Goal: Communication & Community: Answer question/provide support

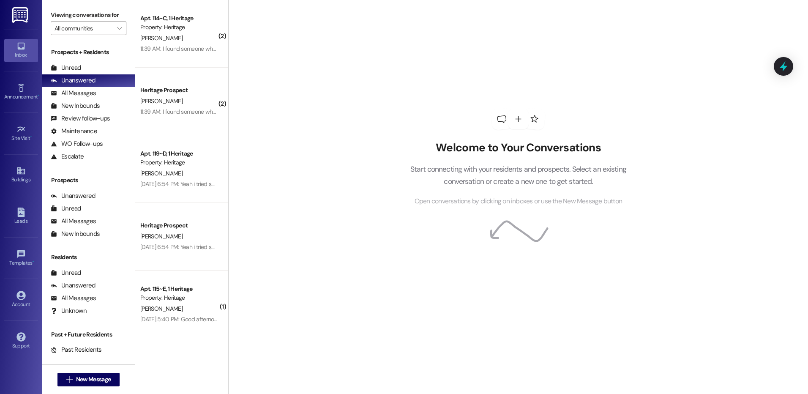
click at [75, 65] on div "Unread" at bounding box center [66, 67] width 30 height 9
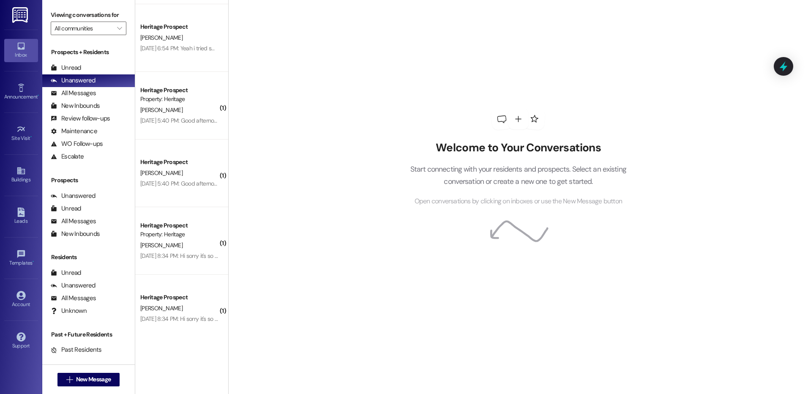
scroll to position [253, 0]
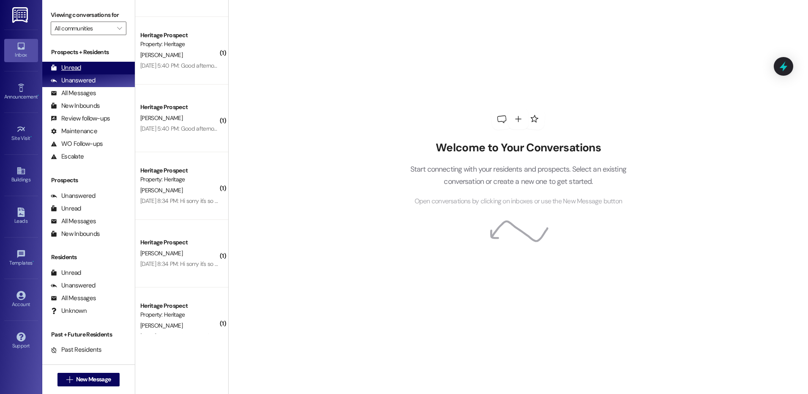
click at [101, 69] on div "Unread (0)" at bounding box center [88, 68] width 93 height 13
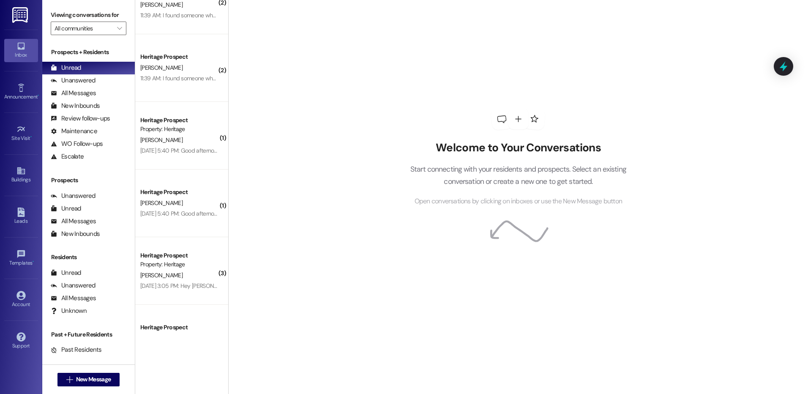
scroll to position [0, 0]
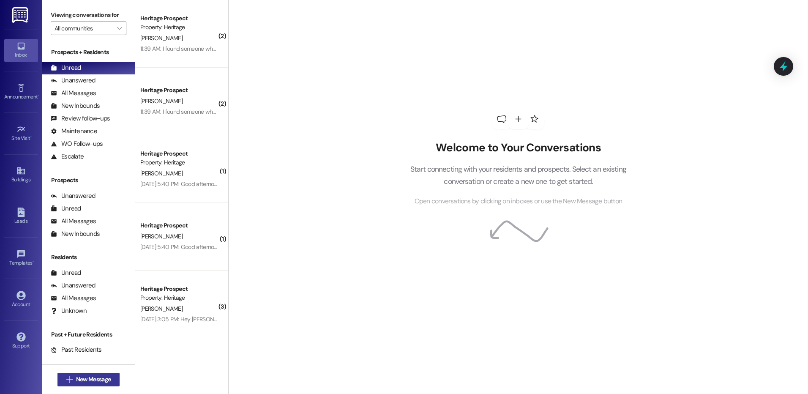
click at [106, 382] on span "New Message" at bounding box center [93, 379] width 35 height 9
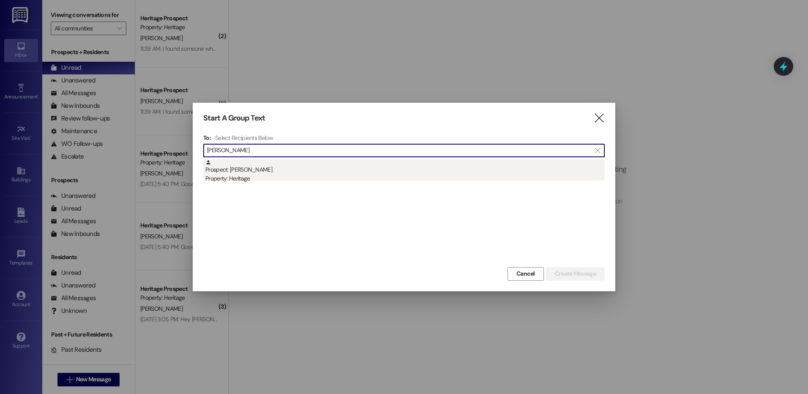
type input "[PERSON_NAME]"
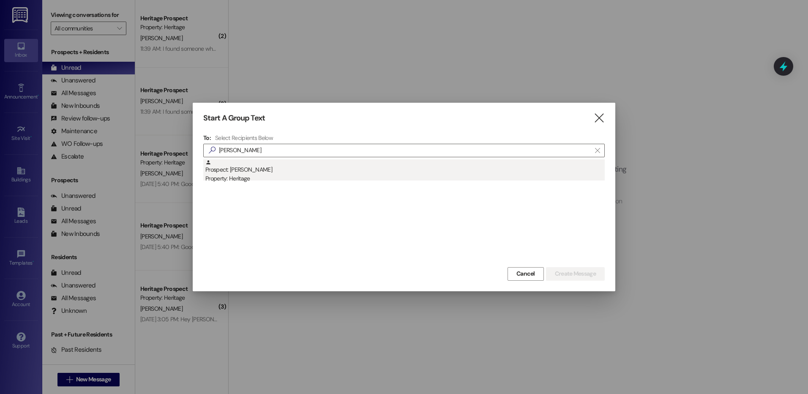
click at [290, 177] on div "Property: Heritage" at bounding box center [404, 178] width 399 height 9
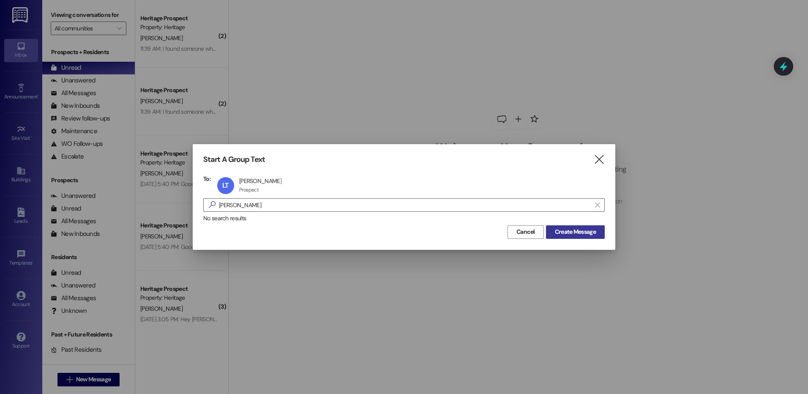
click at [568, 237] on button "Create Message" at bounding box center [575, 232] width 59 height 14
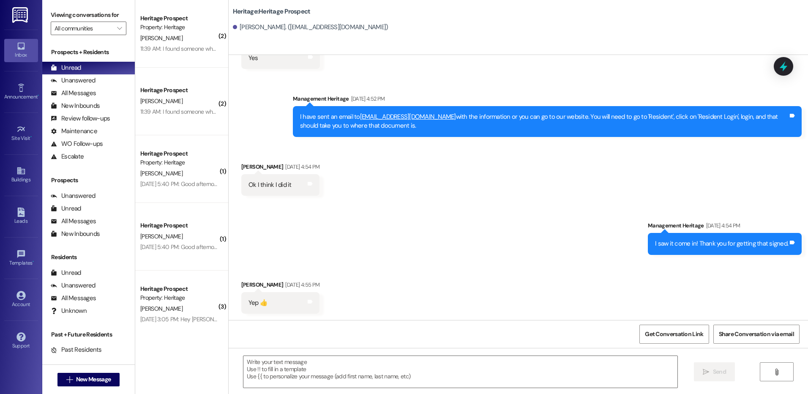
scroll to position [1321, 0]
click at [286, 373] on textarea at bounding box center [459, 372] width 433 height 32
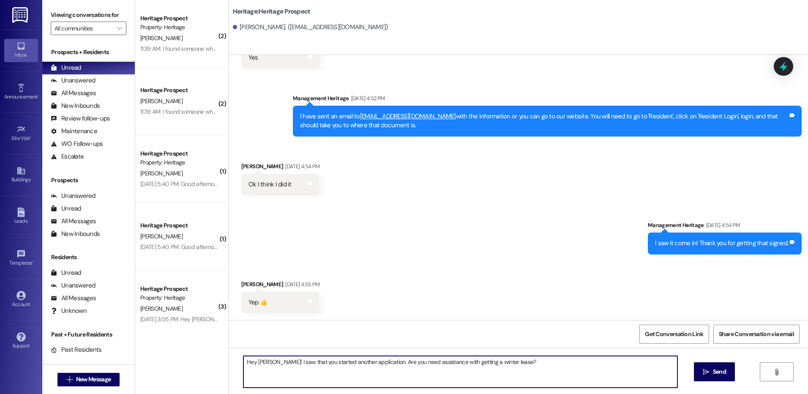
type textarea "Hey [PERSON_NAME]! I saw that you started another application. Are you need ass…"
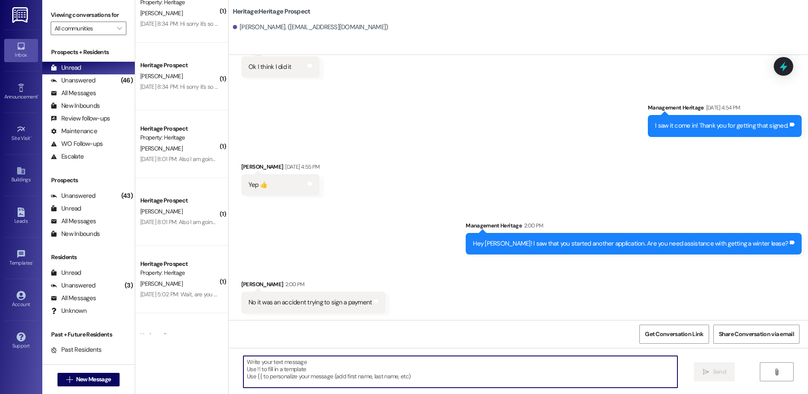
scroll to position [545, 0]
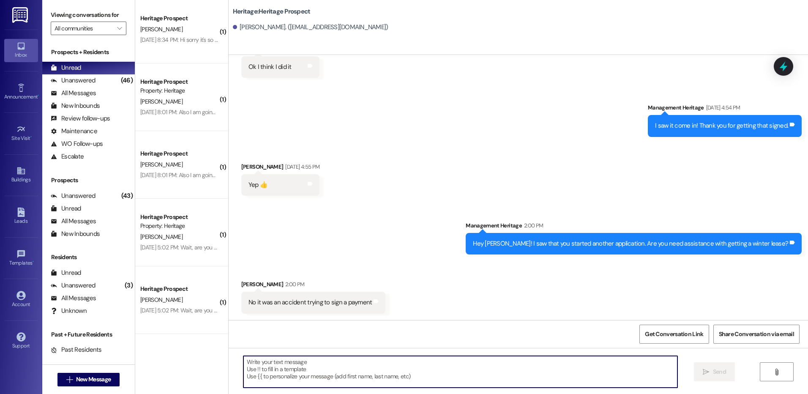
click at [297, 379] on textarea at bounding box center [459, 372] width 433 height 32
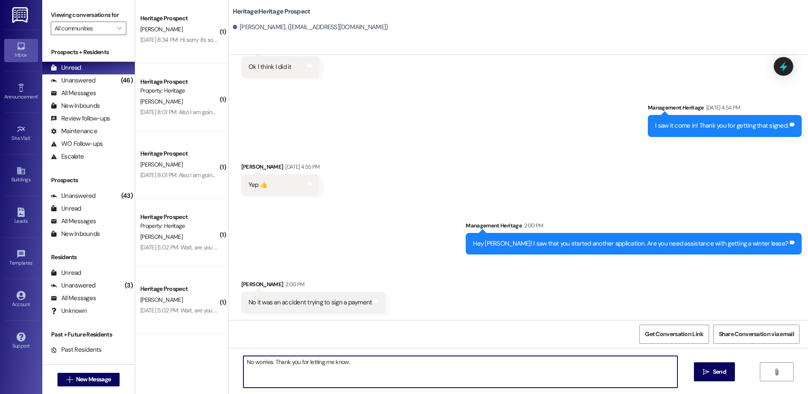
type textarea "No worries. Thank you for letting me know."
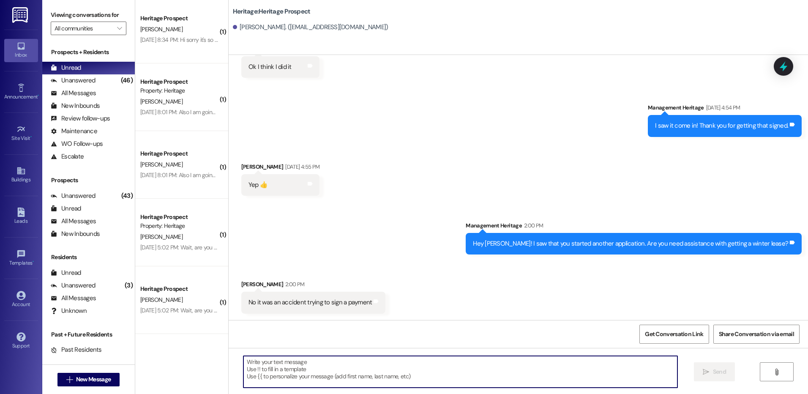
scroll to position [460, 0]
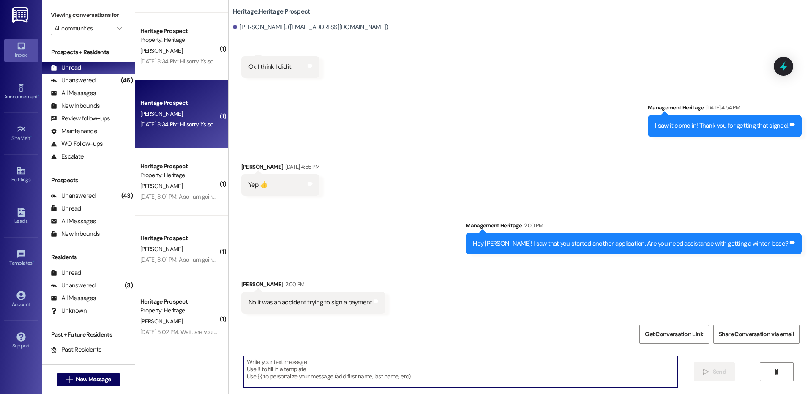
click at [166, 128] on div "Aug 15, 2025 at 8:34 PM: Hi sorry it's so late notice, but I won't be able to m…" at bounding box center [314, 124] width 349 height 8
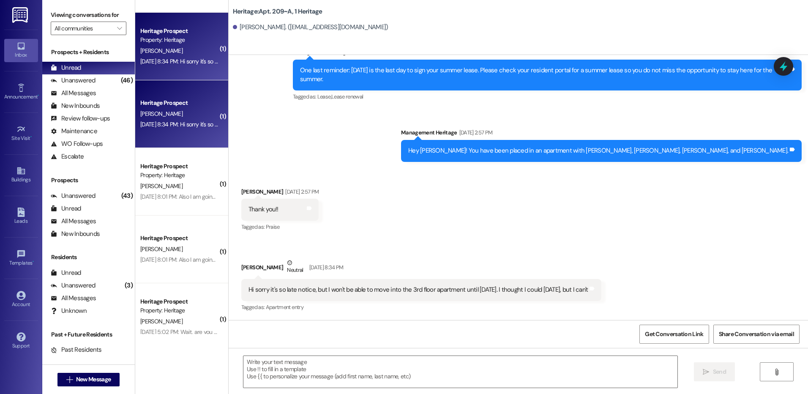
scroll to position [11690, 0]
click at [85, 386] on button " New Message" at bounding box center [88, 380] width 63 height 14
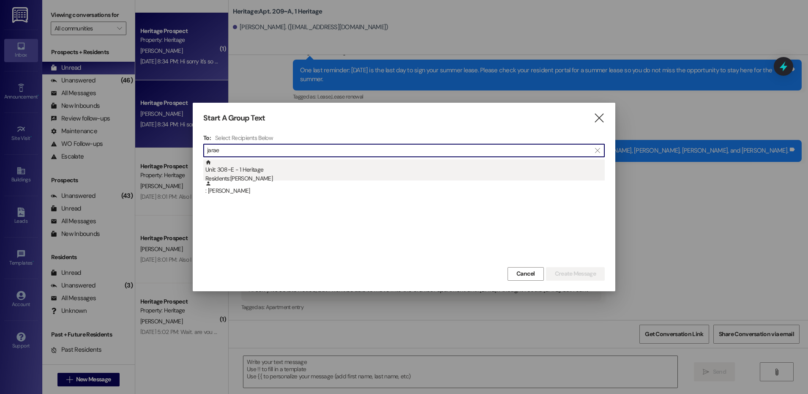
type input "jarae"
click at [300, 174] on div "Residents: JaRae Yates" at bounding box center [404, 178] width 399 height 9
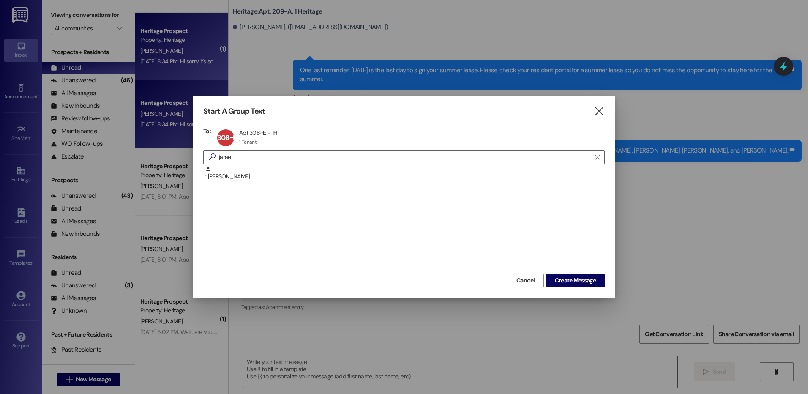
click at [558, 289] on div "Start A Group Text  To: 308~E Apt 308~E - 1H Apt 308~E - 1H 1 Tenant 1 Tenant …" at bounding box center [404, 197] width 422 height 202
click at [560, 275] on button "Create Message" at bounding box center [575, 281] width 59 height 14
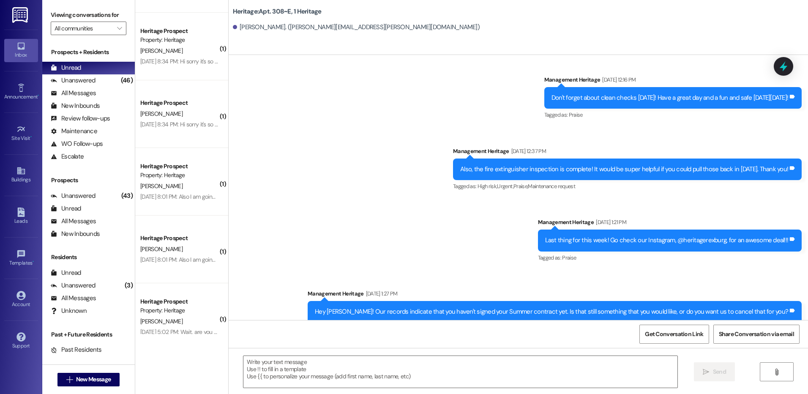
scroll to position [11057, 0]
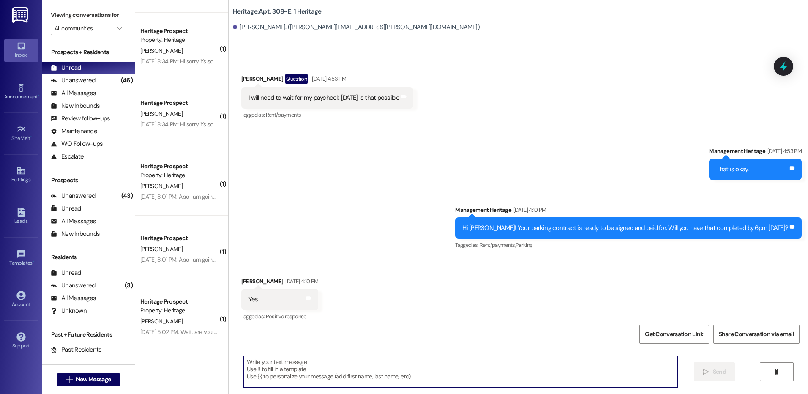
click at [342, 374] on textarea at bounding box center [459, 372] width 433 height 32
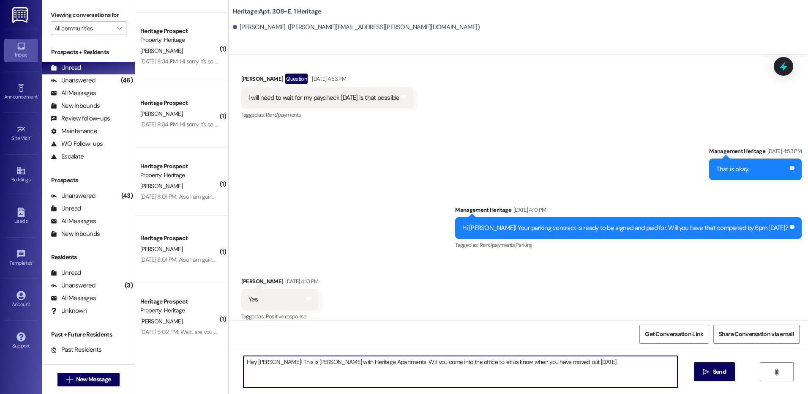
type textarea "Hey JaRae! This is Paige with Heritage Apartments. Will you come into the offic…"
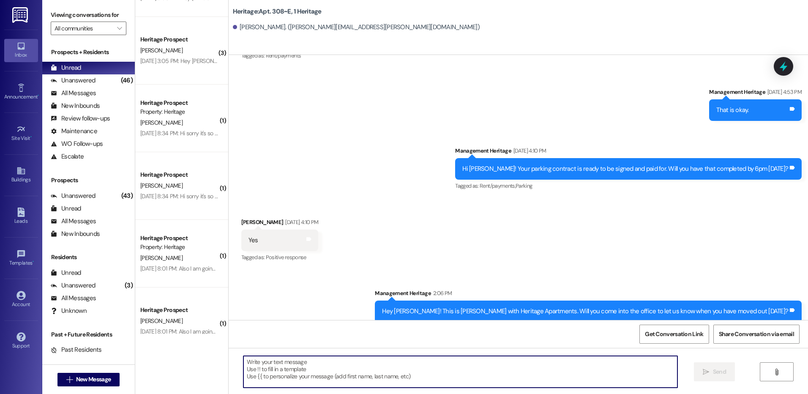
scroll to position [380, 0]
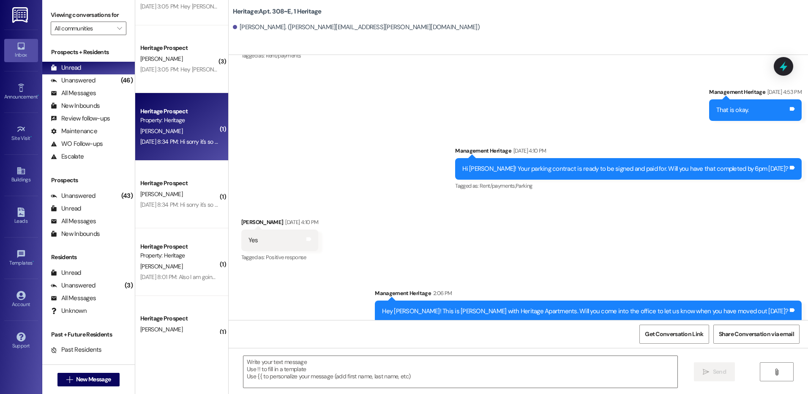
click at [175, 149] on div "Heritage Prospect Property: Heritage S. Waltman Aug 15, 2025 at 8:34 PM: Hi sor…" at bounding box center [181, 127] width 93 height 68
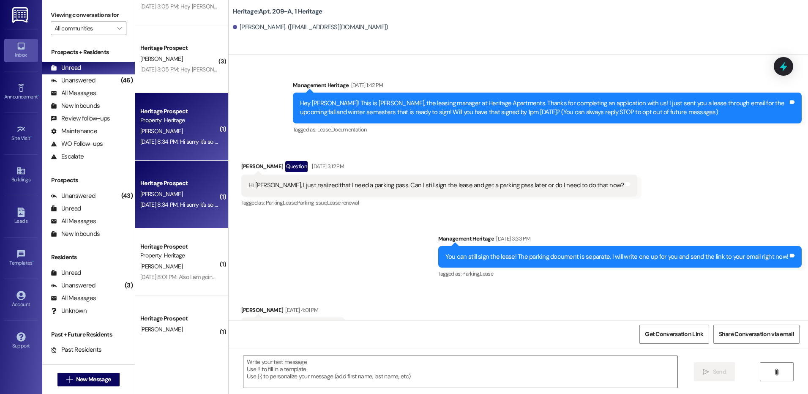
scroll to position [11690, 0]
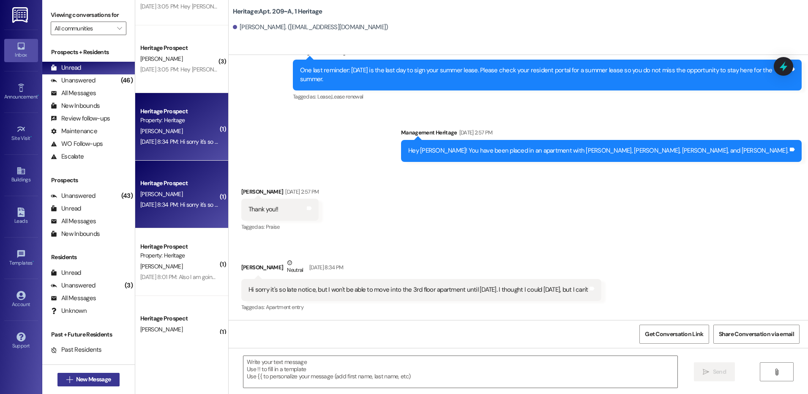
click at [78, 377] on span "New Message" at bounding box center [93, 379] width 35 height 9
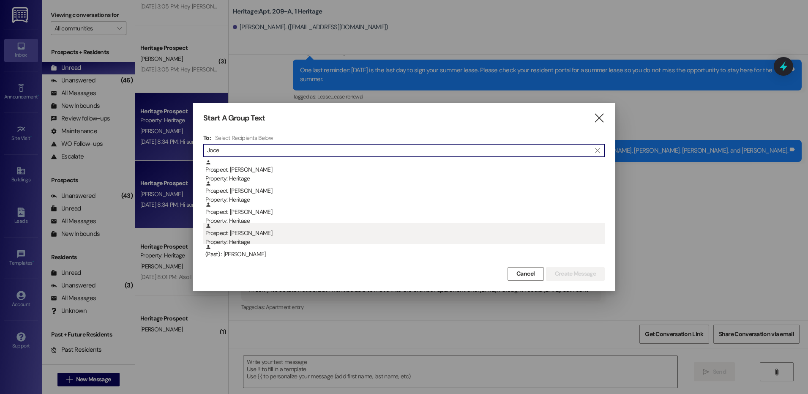
type input "Joce"
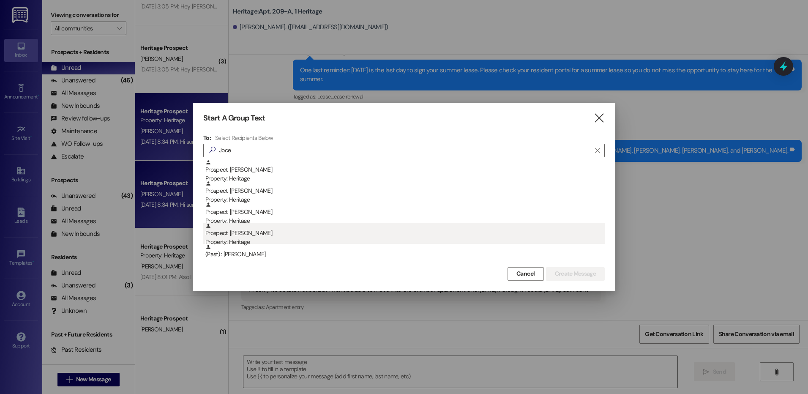
click at [269, 243] on div "Property: Heritage" at bounding box center [404, 241] width 399 height 9
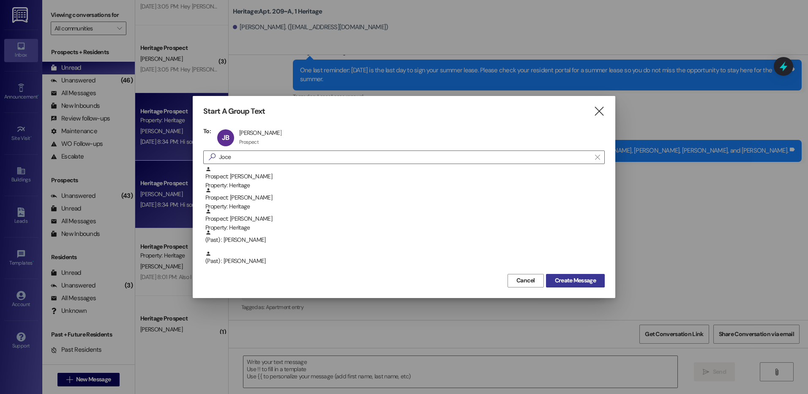
click at [568, 284] on span "Create Message" at bounding box center [575, 280] width 41 height 9
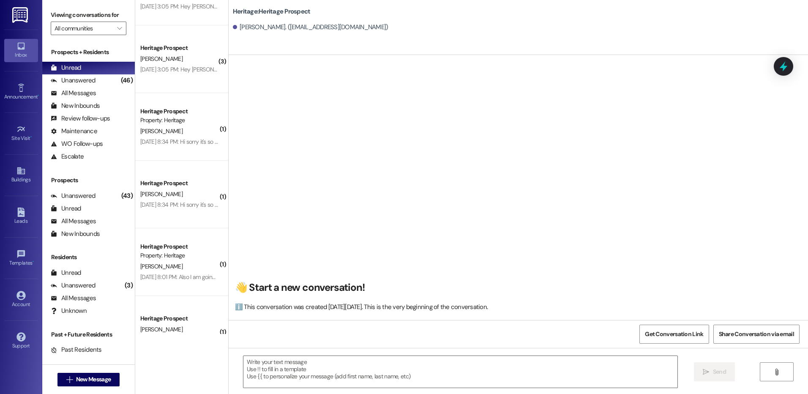
scroll to position [0, 0]
click at [255, 384] on textarea at bounding box center [459, 372] width 433 height 32
paste textarea "Hey ___. This is [PERSON_NAME] at Heritage Apartments. Thank you for looking in…"
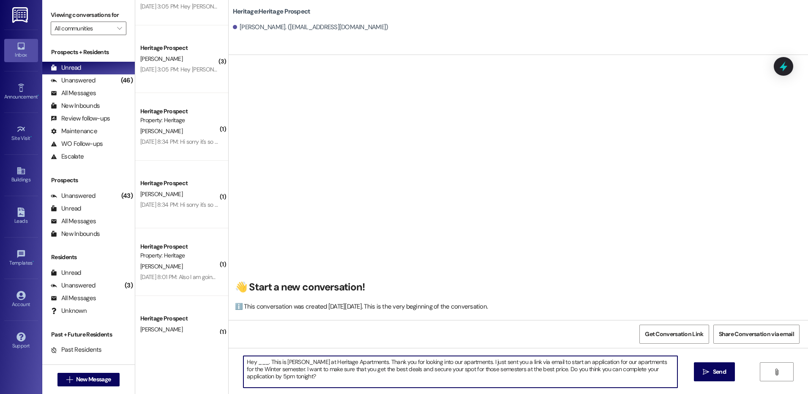
click at [255, 363] on textarea "Hey ___. This is [PERSON_NAME] at Heritage Apartments. Thank you for looking in…" at bounding box center [459, 372] width 433 height 32
click at [255, 362] on textarea "Hey Jocelyn. This is Paige at Heritage Apartments. Thank you for looking into o…" at bounding box center [459, 372] width 433 height 32
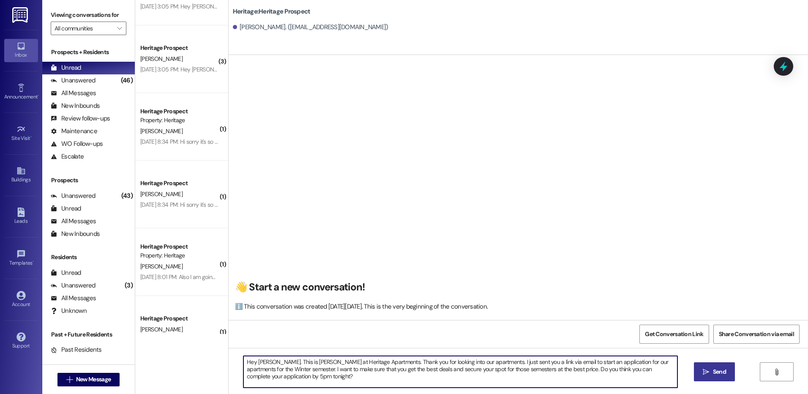
type textarea "Hey Jocelyn. This is Paige at Heritage Apartments. Thank you for looking into o…"
click at [719, 373] on span "Send" at bounding box center [719, 371] width 13 height 9
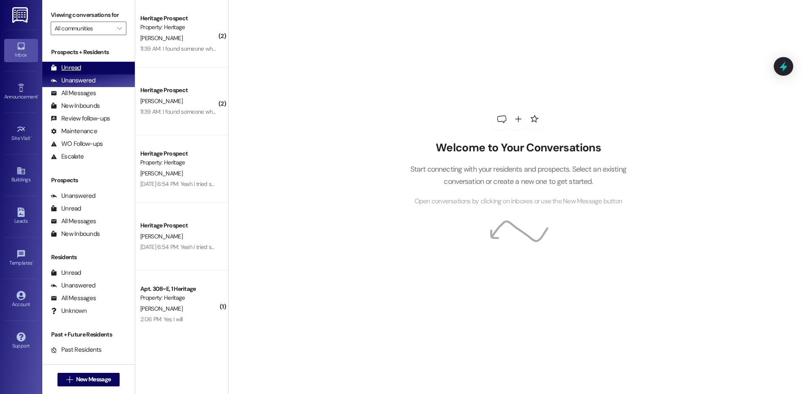
click at [63, 69] on div "Unread" at bounding box center [66, 67] width 30 height 9
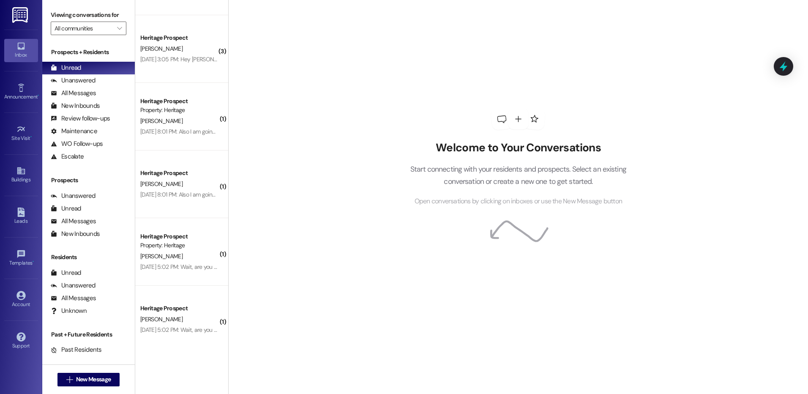
scroll to position [477, 0]
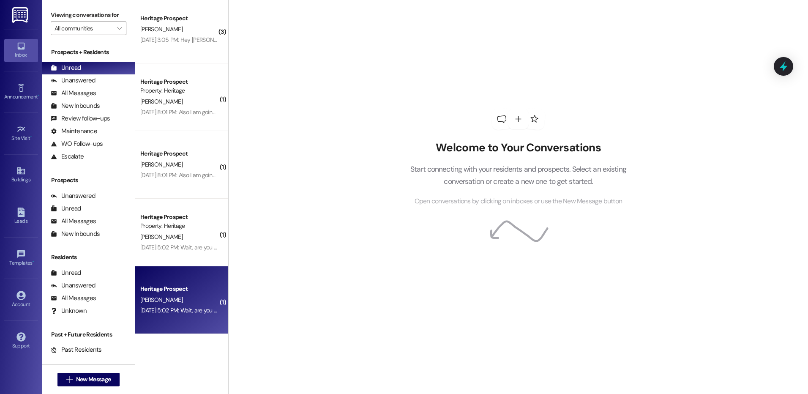
click at [182, 293] on div "Heritage Prospect" at bounding box center [179, 288] width 78 height 9
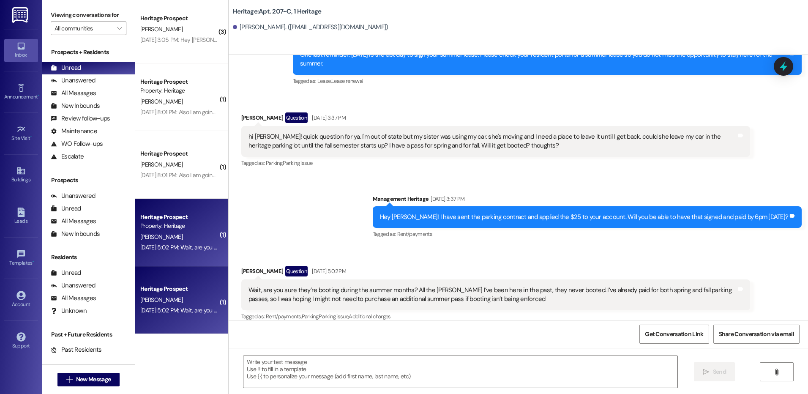
scroll to position [13232, 0]
click at [298, 364] on textarea at bounding box center [459, 372] width 433 height 32
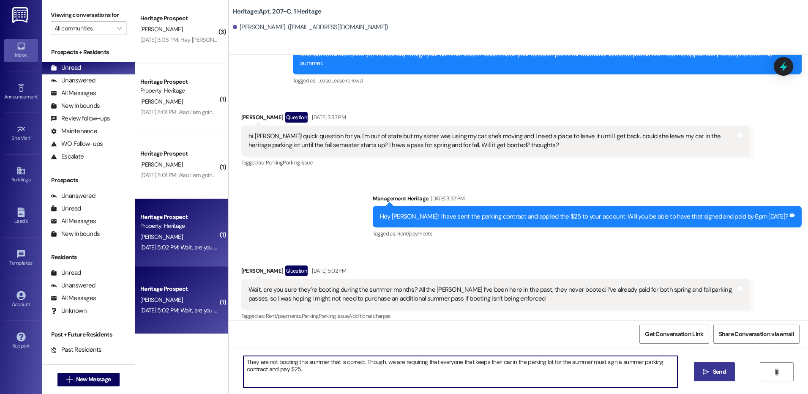
type textarea "They are not booting this summer that is correct. Though, we are requiring that…"
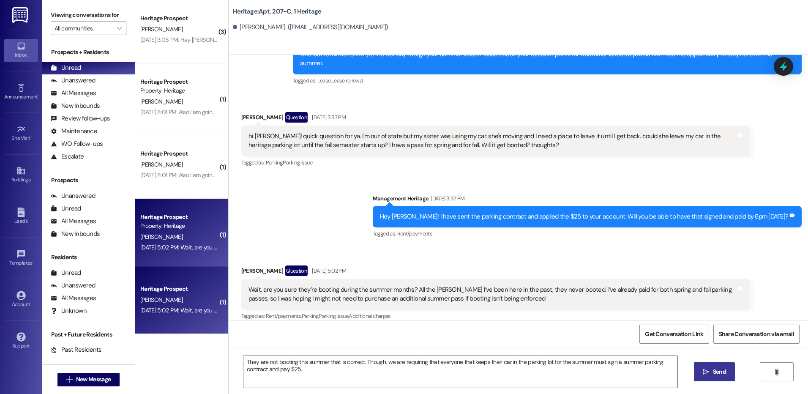
click at [722, 376] on span "Send" at bounding box center [719, 371] width 13 height 9
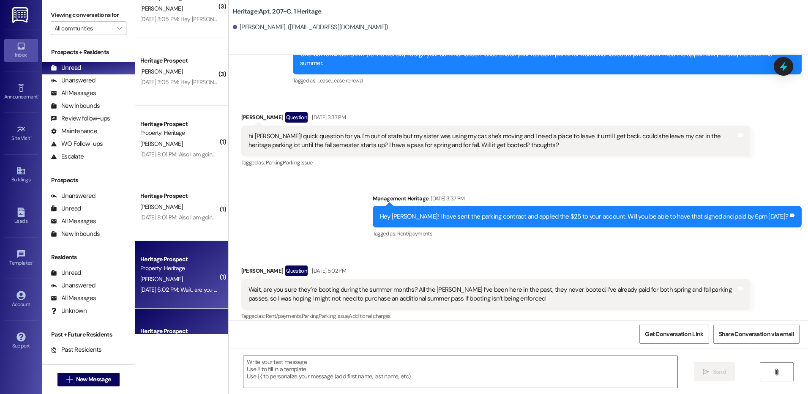
scroll to position [13232, 0]
click at [165, 195] on div "( 1 ) Heritage Prospect C. Thurow Aug 16, 2025 at 5:40 PM: Good afternoon! This…" at bounding box center [181, 167] width 93 height 334
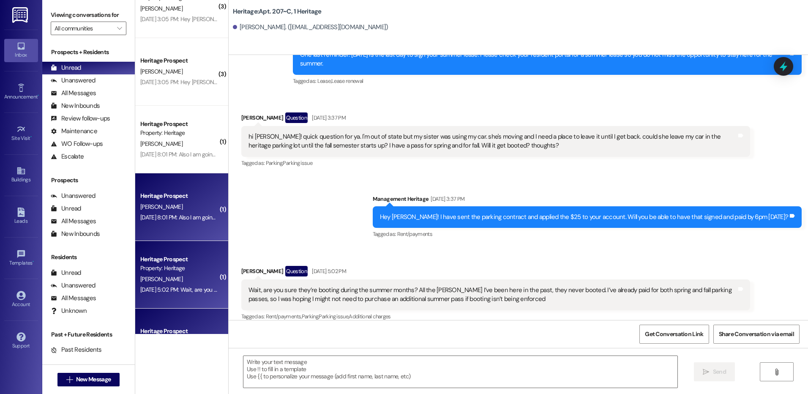
click at [163, 196] on div "Heritage Prospect" at bounding box center [179, 195] width 78 height 9
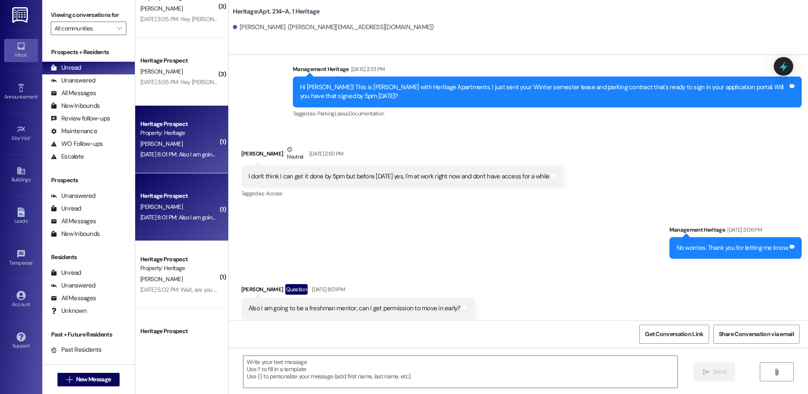
scroll to position [9870, 0]
click at [308, 369] on textarea at bounding box center [459, 372] width 433 height 32
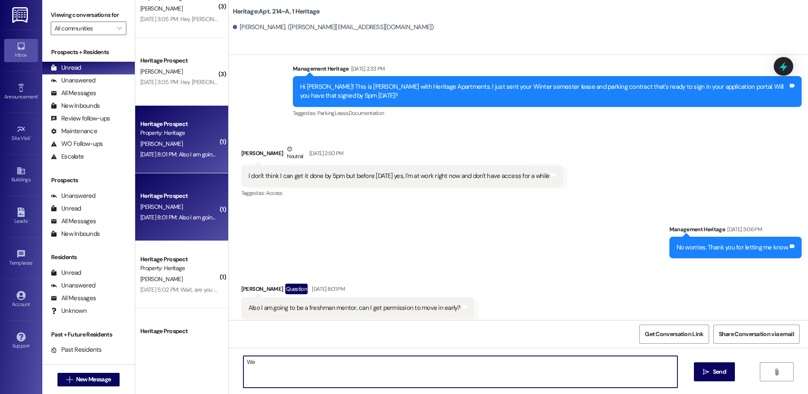
type textarea "W"
click at [453, 365] on textarea "When did you need to move in by? It is an additional $20/night for moving in ea…" at bounding box center [459, 372] width 433 height 32
type textarea "When did you need to move in by? It is an additional $20/night for moving in ea…"
click at [726, 368] on span "Send" at bounding box center [719, 371] width 16 height 9
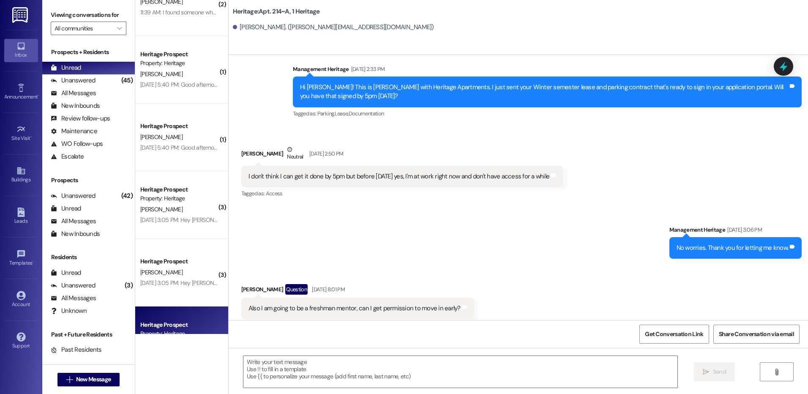
scroll to position [224, 0]
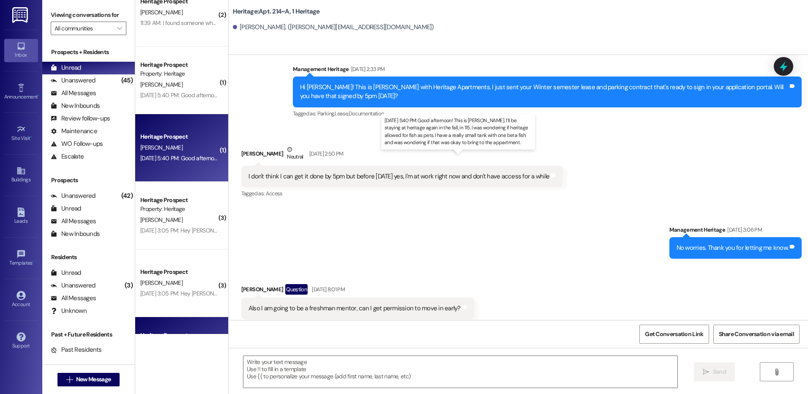
click at [173, 156] on div "Aug 16, 2025 at 5:40 PM: Good afternoon! This is Chris Thurow. I’ll be staying …" at bounding box center [462, 158] width 645 height 8
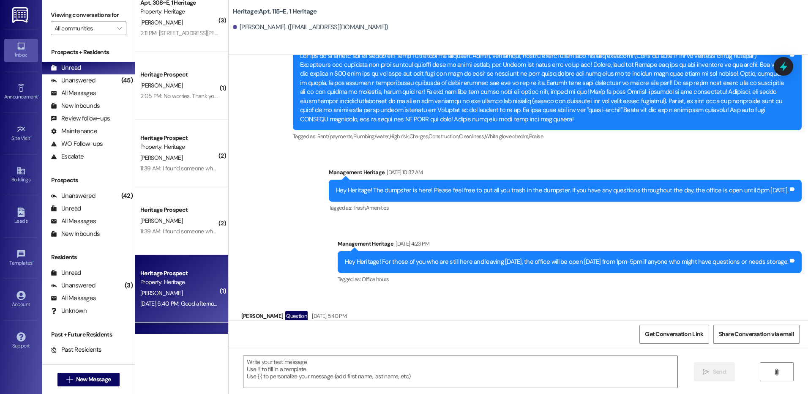
scroll to position [0, 0]
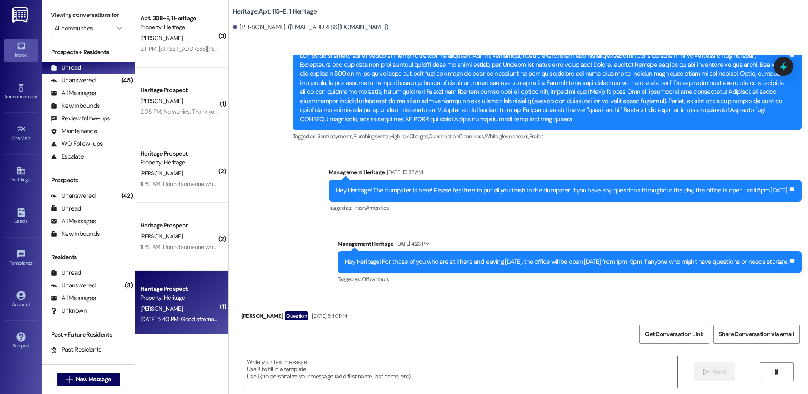
click at [156, 235] on div "B. Flamm" at bounding box center [179, 236] width 80 height 11
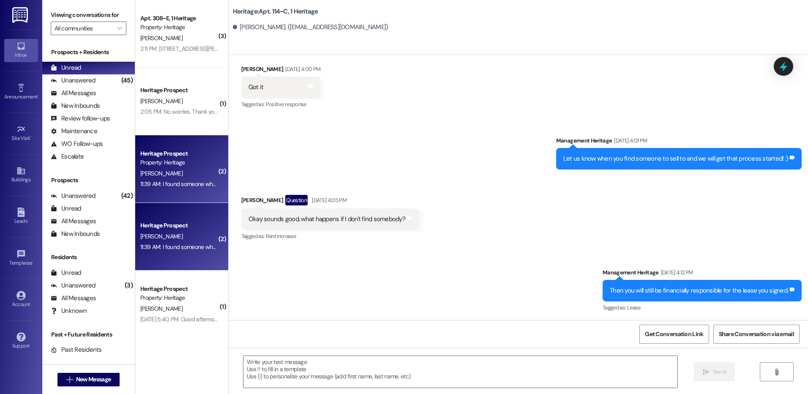
scroll to position [3820, 0]
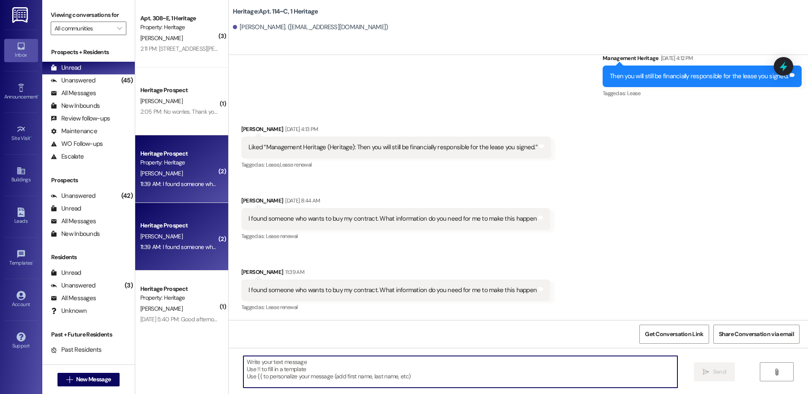
click at [299, 371] on textarea at bounding box center [459, 372] width 433 height 32
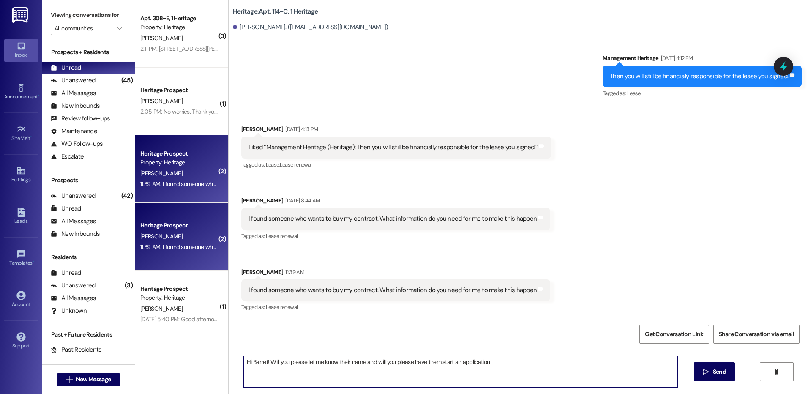
type textarea "Hi Barret! Will you please let me know their name and will you please have them…"
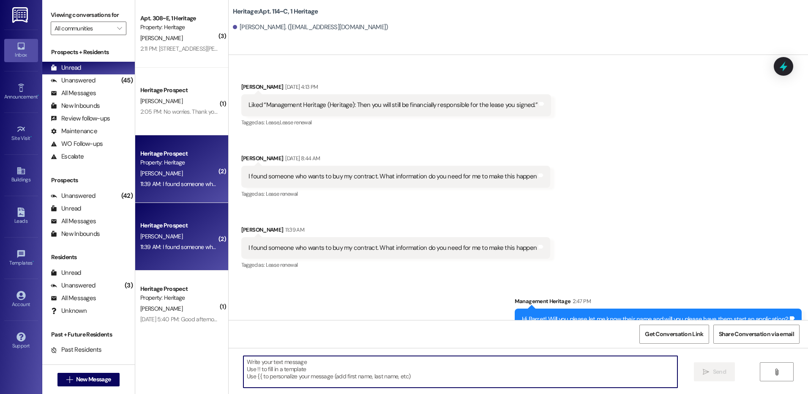
scroll to position [3879, 0]
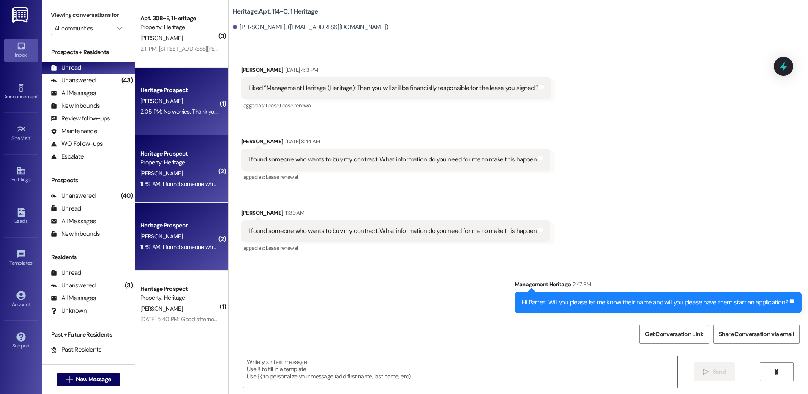
click at [168, 98] on div "L. Thompson" at bounding box center [179, 101] width 80 height 11
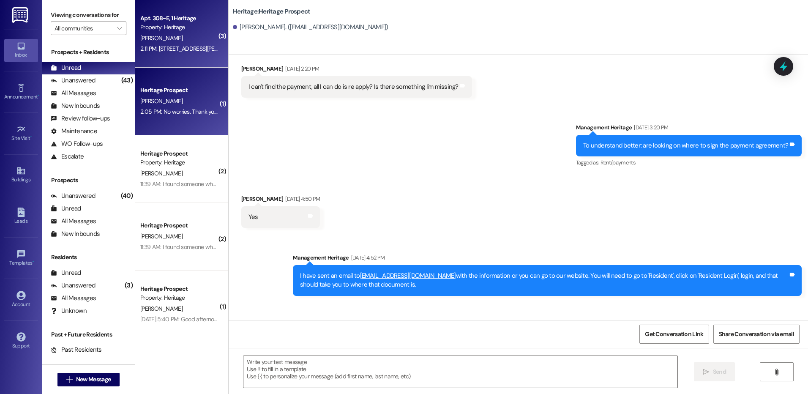
scroll to position [1450, 0]
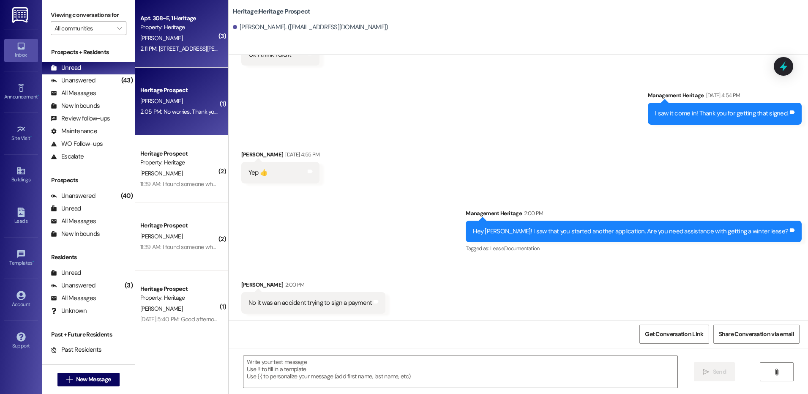
click at [175, 41] on div "J. Yates" at bounding box center [179, 38] width 80 height 11
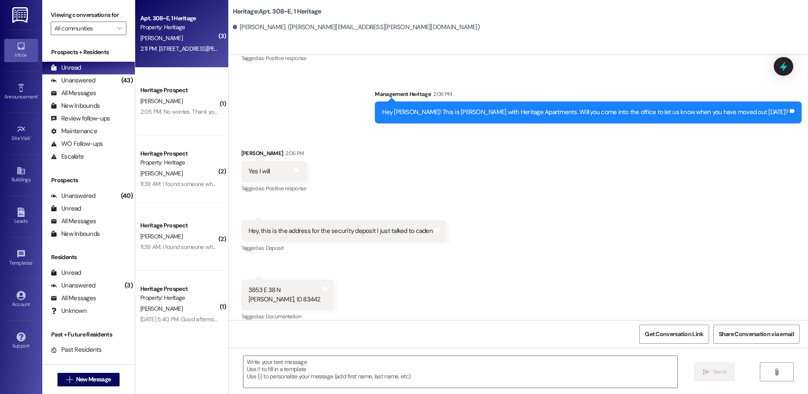
scroll to position [11315, 0]
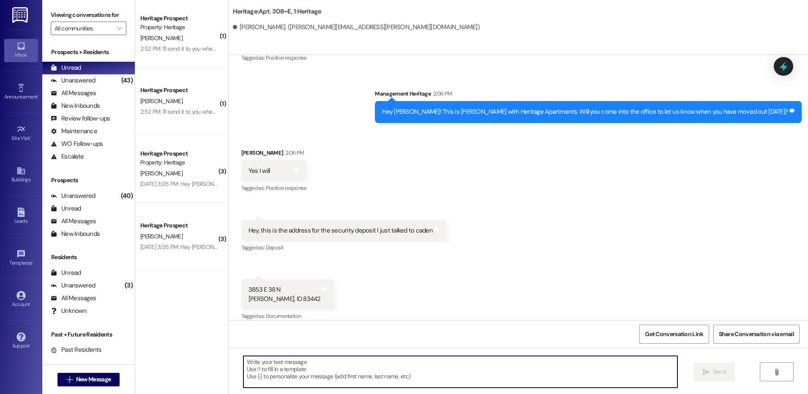
click at [332, 364] on textarea at bounding box center [459, 372] width 433 height 32
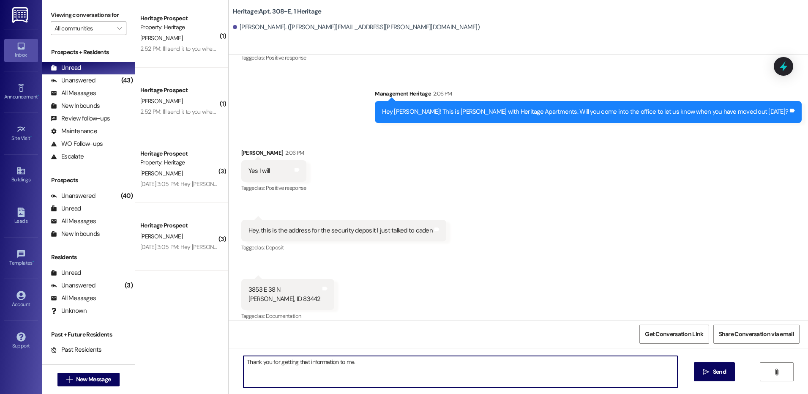
type textarea "Thank you for getting that information to me."
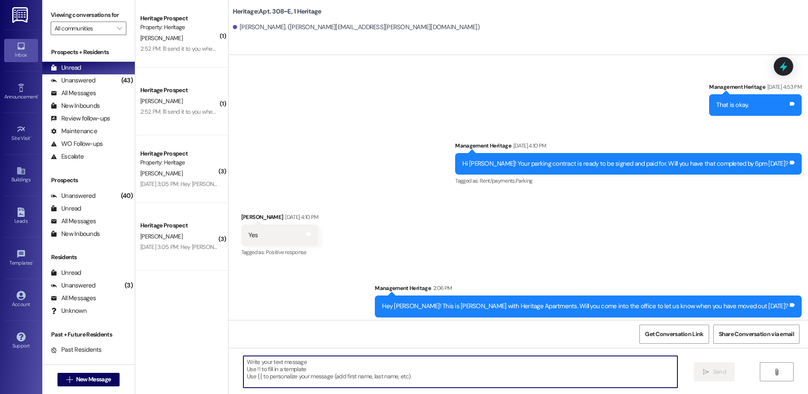
scroll to position [11375, 0]
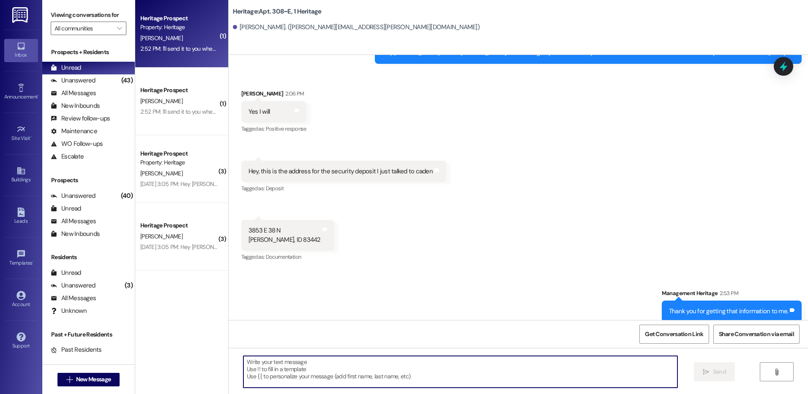
click at [158, 52] on div "2:52 PM: I'll send it to you when I get it 2:52 PM: I'll send it to you when I …" at bounding box center [185, 49] width 91 height 8
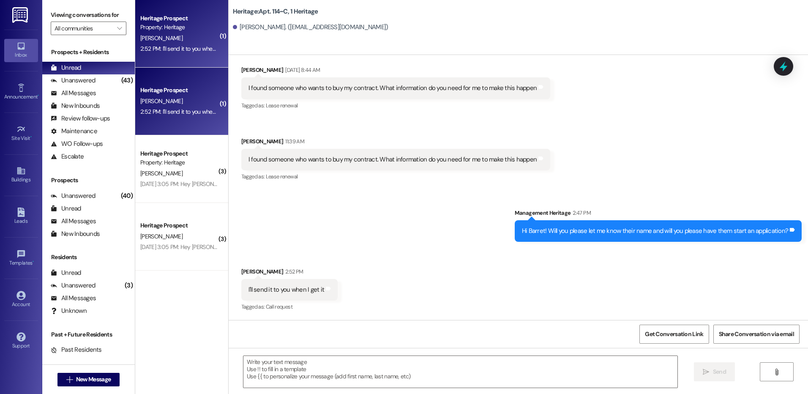
scroll to position [3951, 0]
click at [329, 376] on textarea at bounding box center [459, 372] width 433 height 32
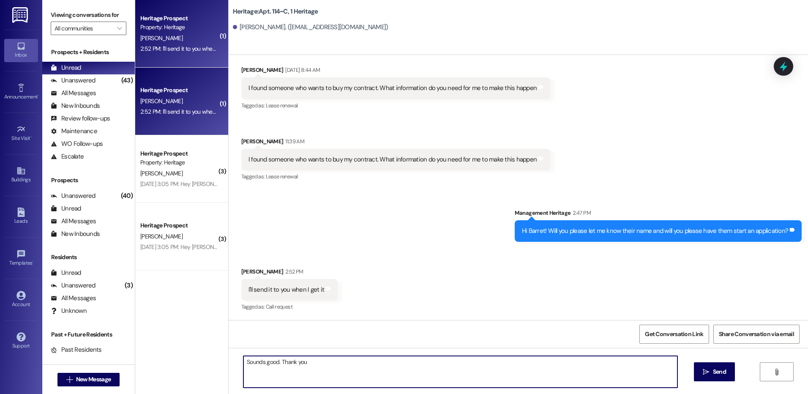
type textarea "Sounds good. Thank you."
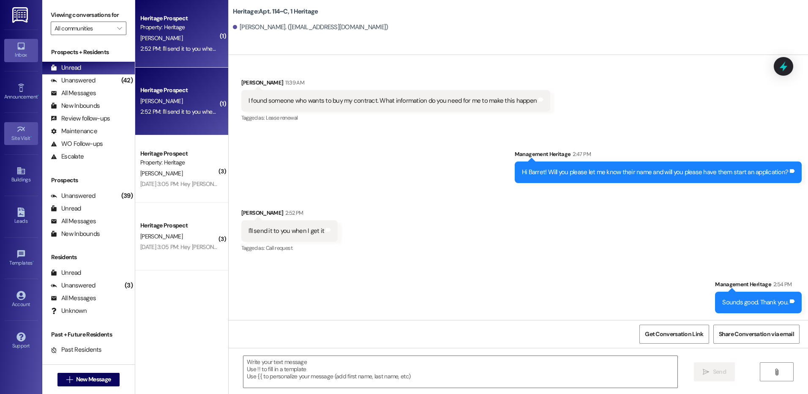
scroll to position [4068, 0]
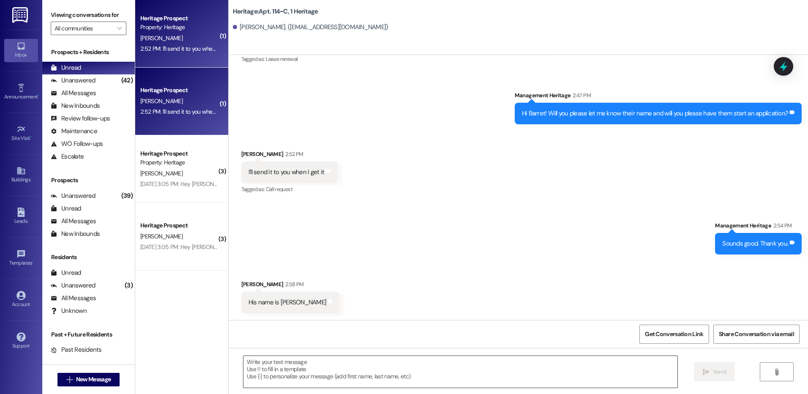
click at [302, 363] on textarea at bounding box center [459, 372] width 433 height 32
click at [305, 366] on textarea at bounding box center [459, 372] width 433 height 32
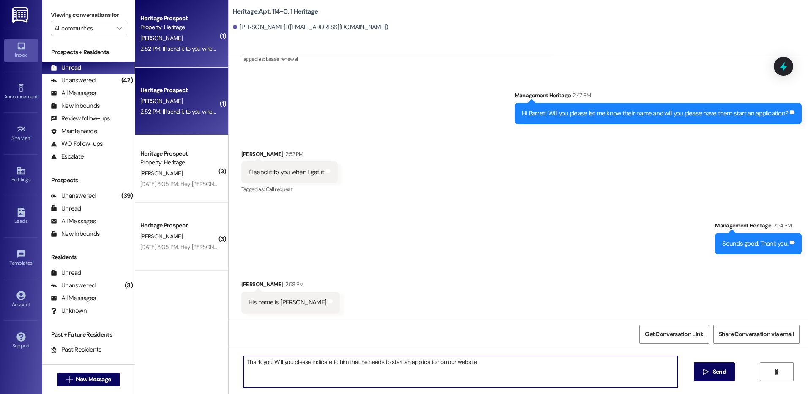
type textarea "Thank you. Will you please indicate to him that he needs to start an applicatio…"
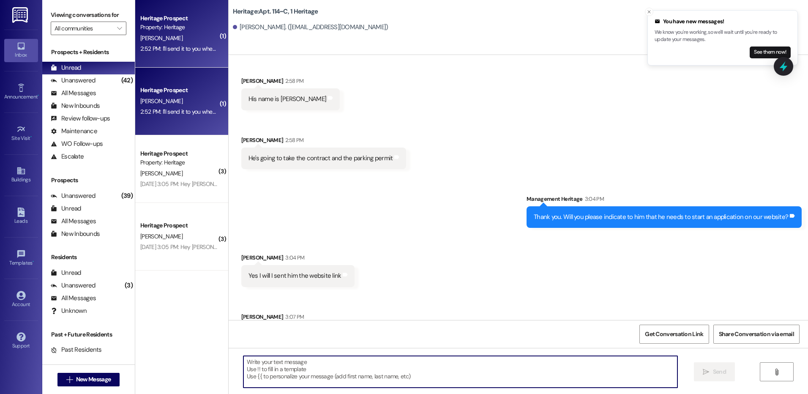
scroll to position [4304, 0]
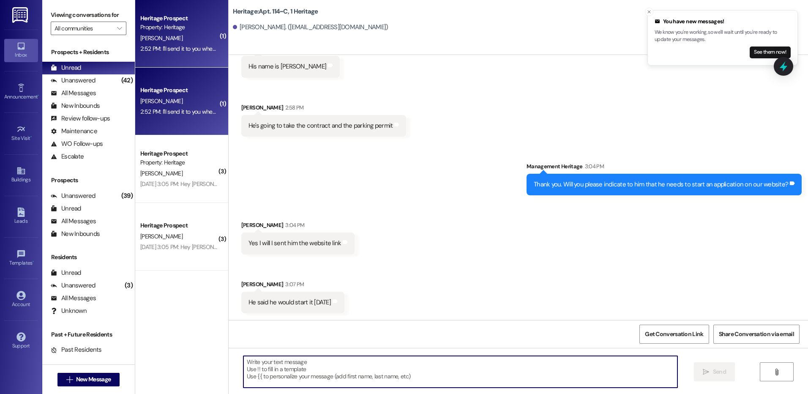
click at [329, 367] on textarea at bounding box center [459, 372] width 433 height 32
type textarea "Perfect! Thak you!"
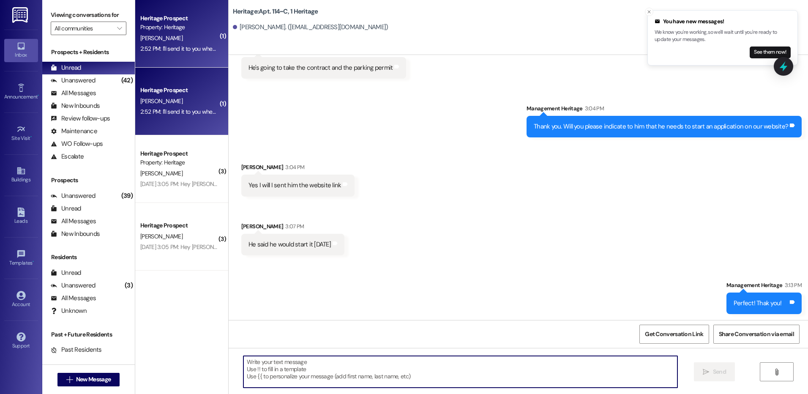
scroll to position [4362, 0]
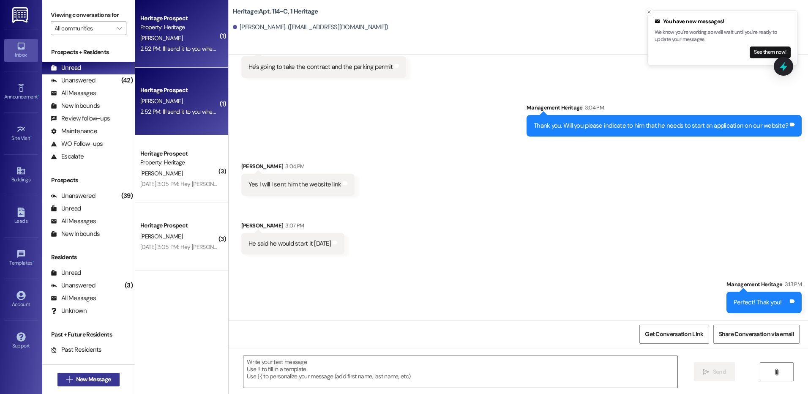
click at [57, 377] on button " New Message" at bounding box center [88, 380] width 63 height 14
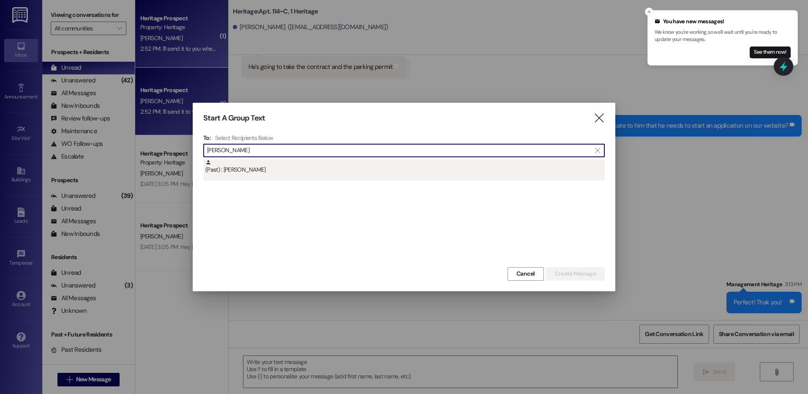
type input "thurow"
click at [302, 174] on div "(Past) : Christopher Thurow" at bounding box center [404, 166] width 399 height 15
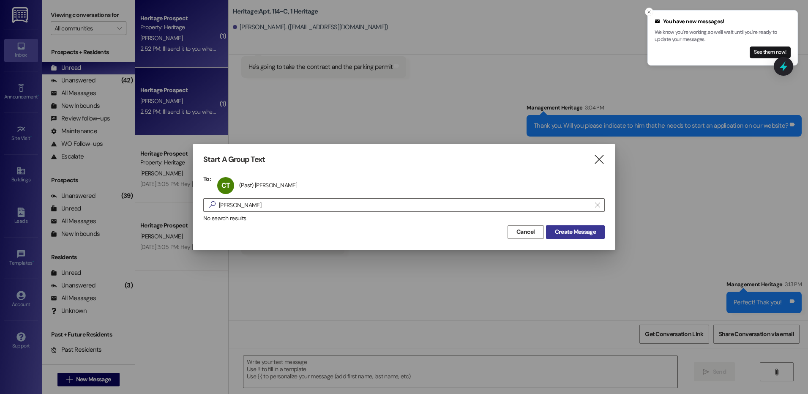
click at [586, 229] on span "Create Message" at bounding box center [575, 231] width 41 height 9
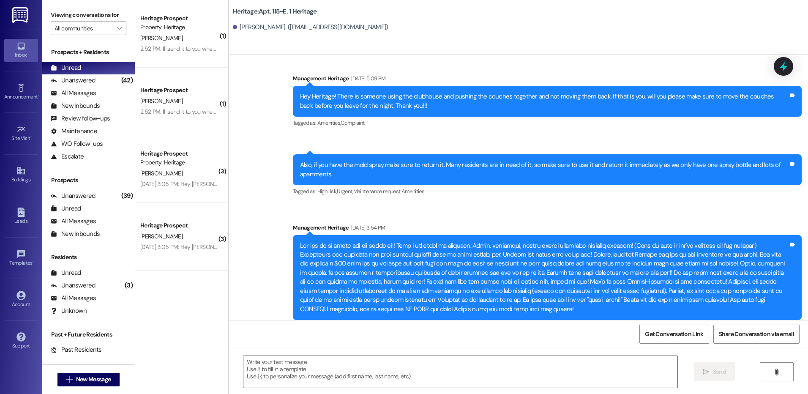
scroll to position [11628, 0]
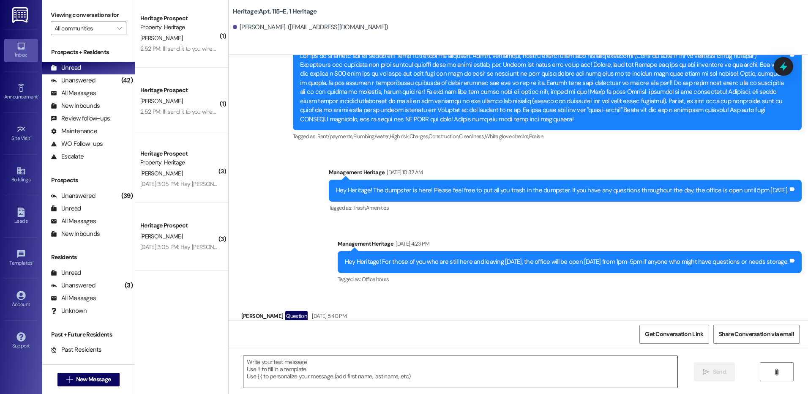
click at [278, 376] on textarea at bounding box center [459, 372] width 433 height 32
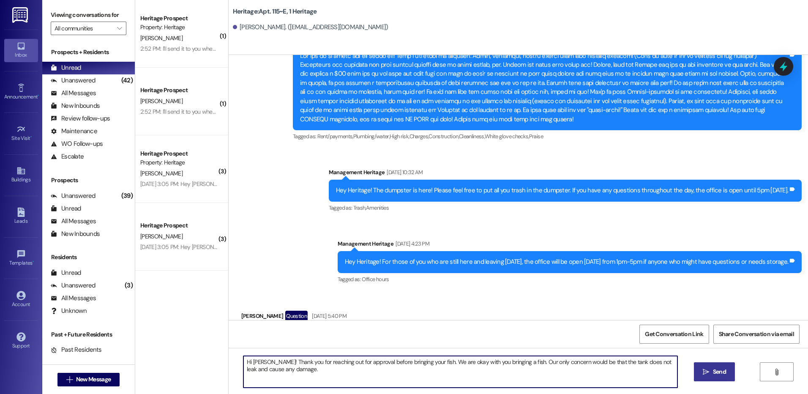
type textarea "Hi Christopher! Thank you for reaching out for approval before bringing your fi…"
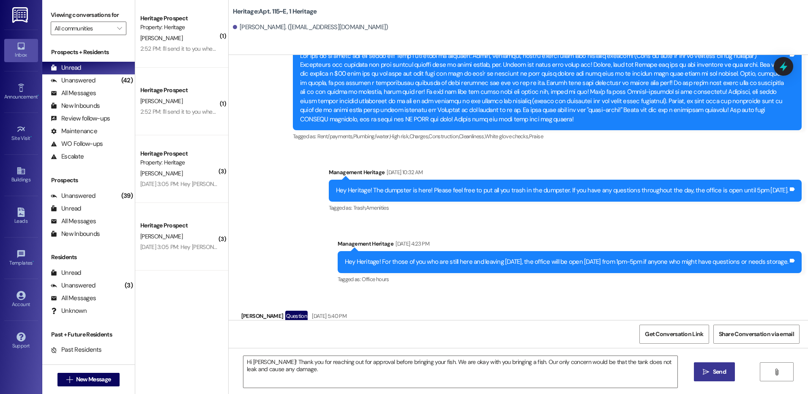
click at [719, 372] on span "Send" at bounding box center [719, 371] width 13 height 9
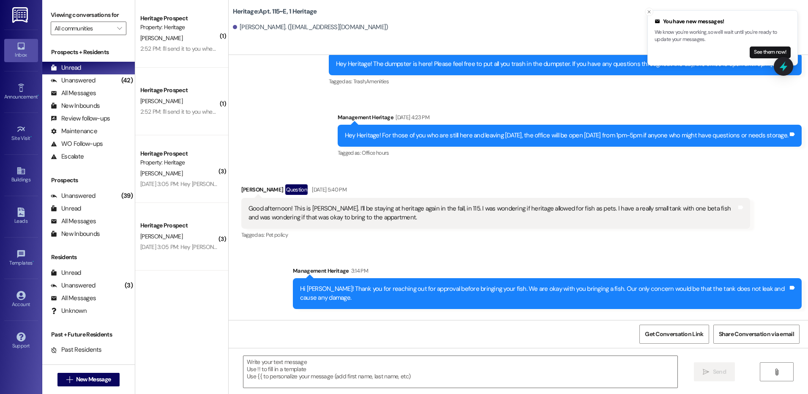
scroll to position [11755, 0]
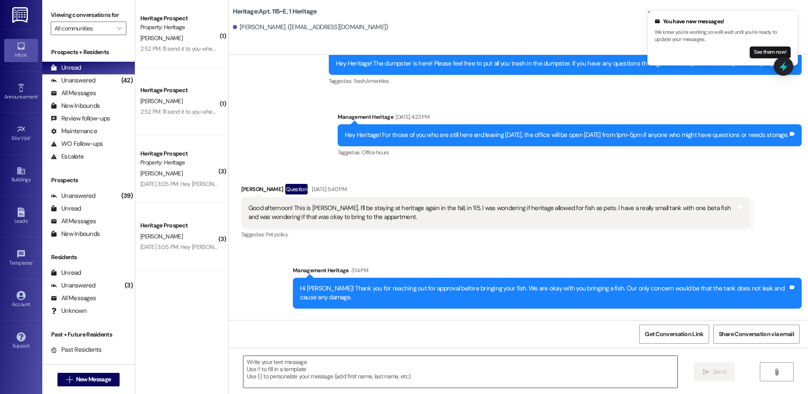
click at [349, 376] on textarea at bounding box center [459, 372] width 433 height 32
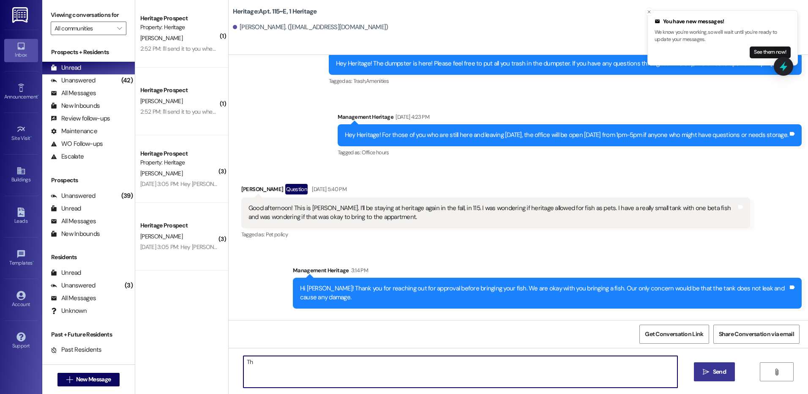
type textarea "T"
type textarea "That is good to hear. Thank you for letting us know."
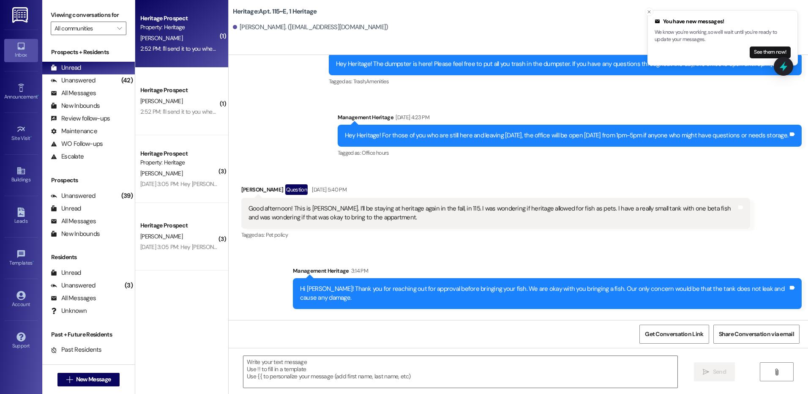
click at [166, 26] on div "Property: Heritage" at bounding box center [179, 27] width 78 height 9
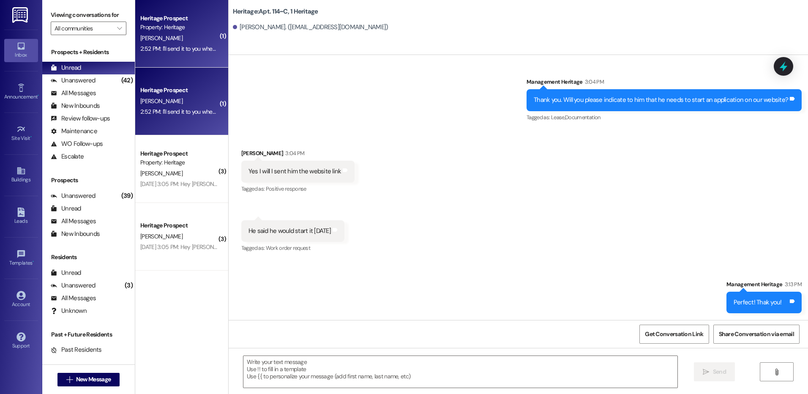
scroll to position [4330, 0]
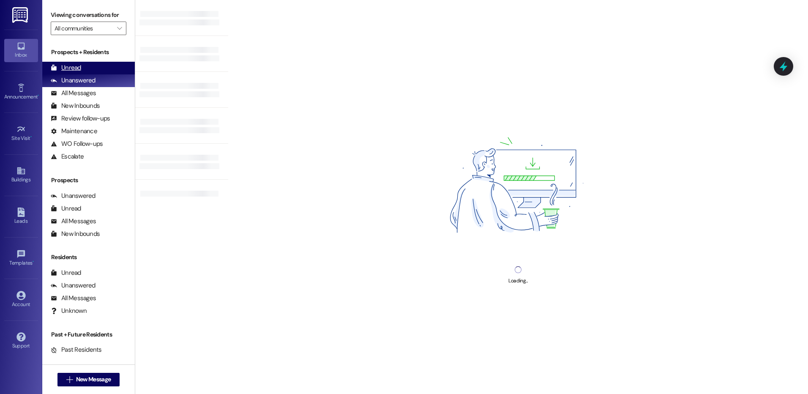
click at [74, 63] on div "Unread (0)" at bounding box center [88, 68] width 93 height 13
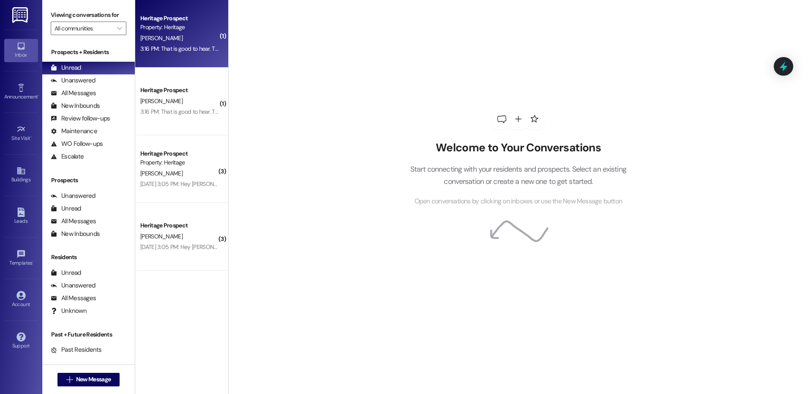
click at [187, 54] on div "Heritage Prospect Property: Heritage C. Thurow 3:16 PM: That is good to hear. T…" at bounding box center [181, 34] width 93 height 68
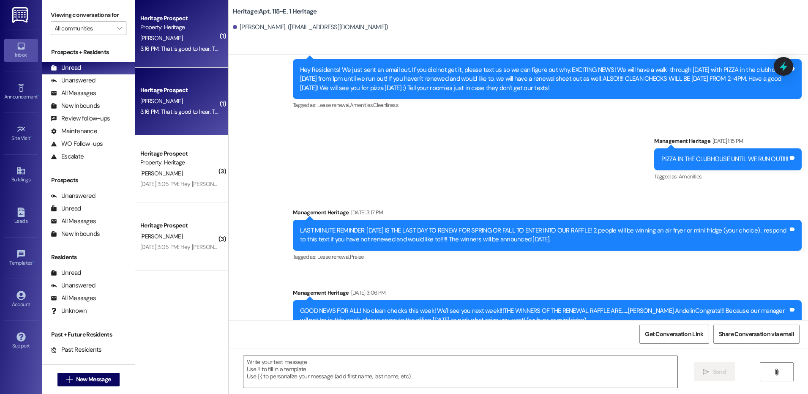
scroll to position [11779, 0]
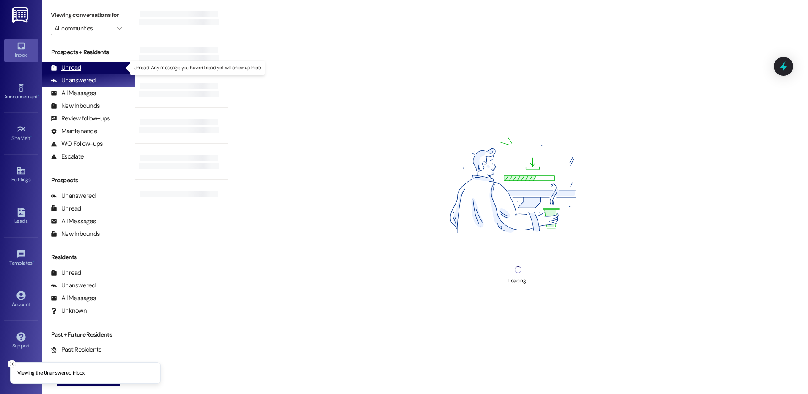
click at [64, 71] on div "Unread" at bounding box center [66, 67] width 30 height 9
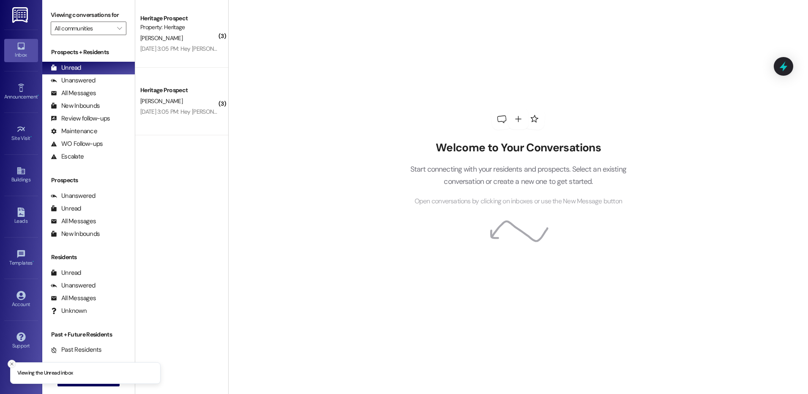
click at [12, 363] on icon "Close toast" at bounding box center [11, 363] width 5 height 5
click at [76, 382] on span "New Message" at bounding box center [93, 379] width 35 height 9
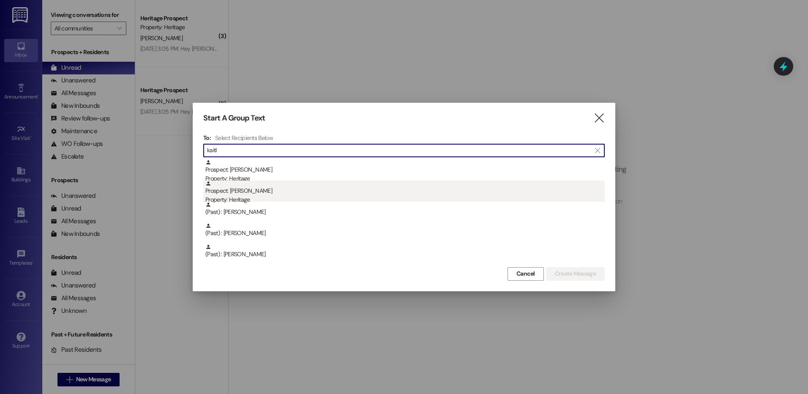
type input "kaitl"
click at [298, 193] on div "Prospect: [PERSON_NAME] Property: Heritage" at bounding box center [404, 192] width 399 height 24
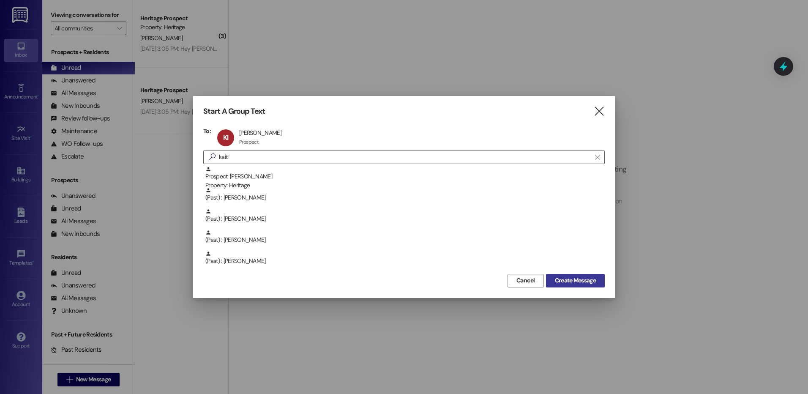
click at [580, 278] on span "Create Message" at bounding box center [575, 280] width 41 height 9
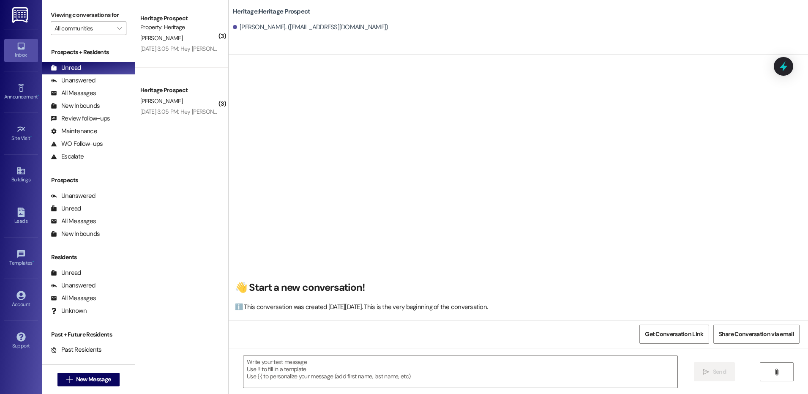
scroll to position [0, 0]
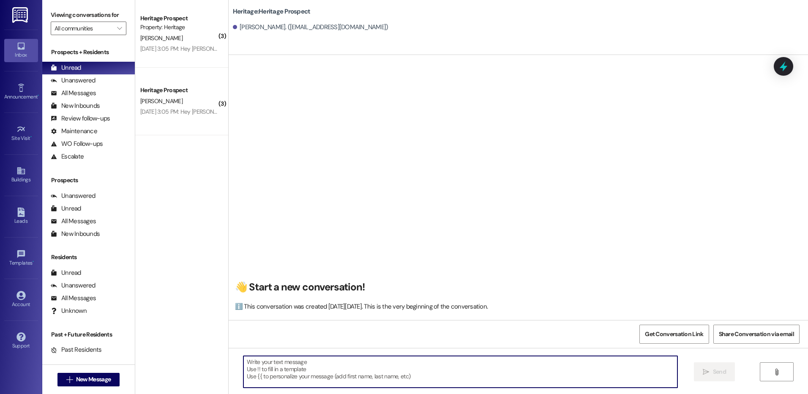
click at [268, 361] on textarea at bounding box center [459, 372] width 433 height 32
paste textarea "Hey ___. This is [PERSON_NAME] at Heritage Apartments. Thank you for looking in…"
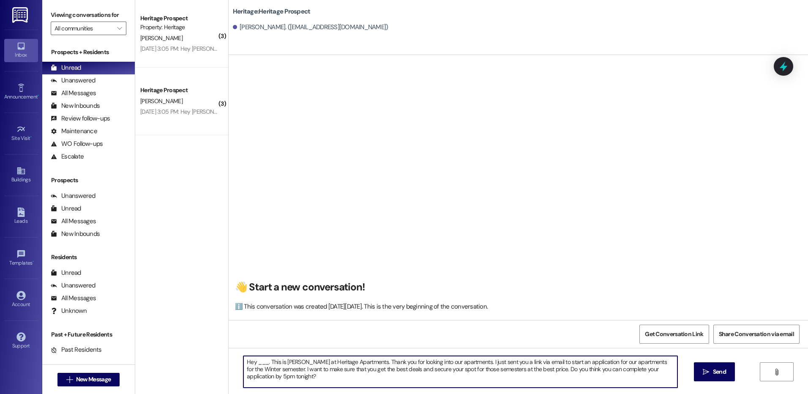
click at [258, 364] on textarea "Hey ___. This is [PERSON_NAME] at Heritage Apartments. Thank you for looking in…" at bounding box center [459, 372] width 433 height 32
click at [258, 364] on textarea "Hey [PERSON_NAME]. This is [PERSON_NAME] at Heritage Apartments. Thank you for …" at bounding box center [459, 372] width 433 height 32
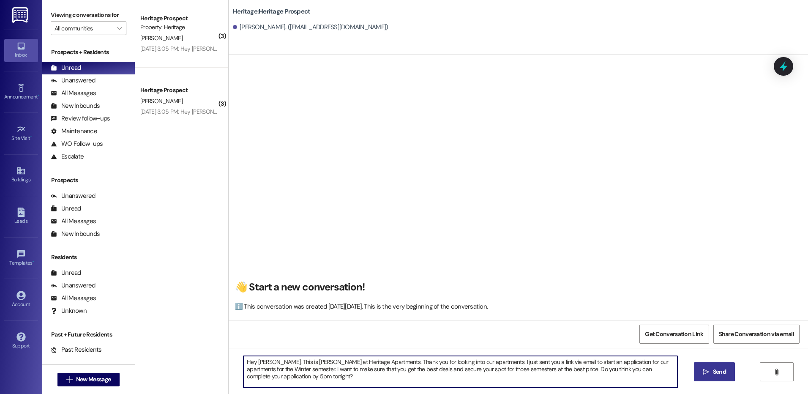
type textarea "Hey [PERSON_NAME]. This is [PERSON_NAME] at Heritage Apartments. Thank you for …"
click at [720, 378] on button " Send" at bounding box center [714, 371] width 41 height 19
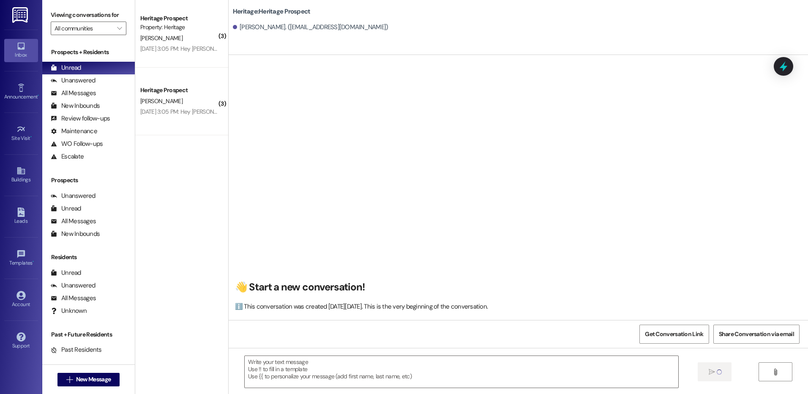
scroll to position [0, 0]
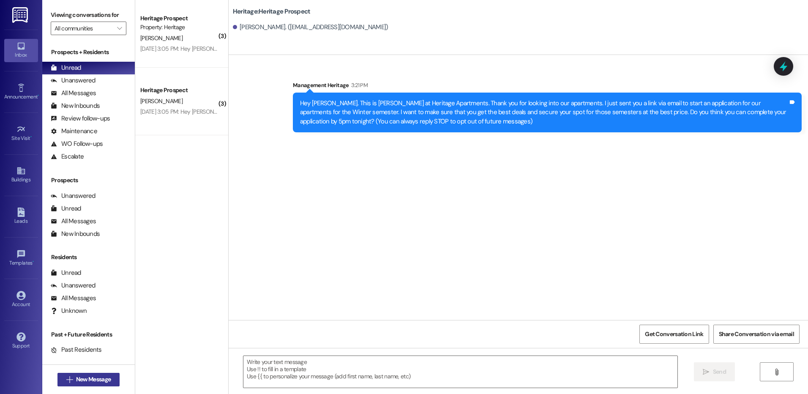
click at [76, 381] on span "New Message" at bounding box center [93, 379] width 35 height 9
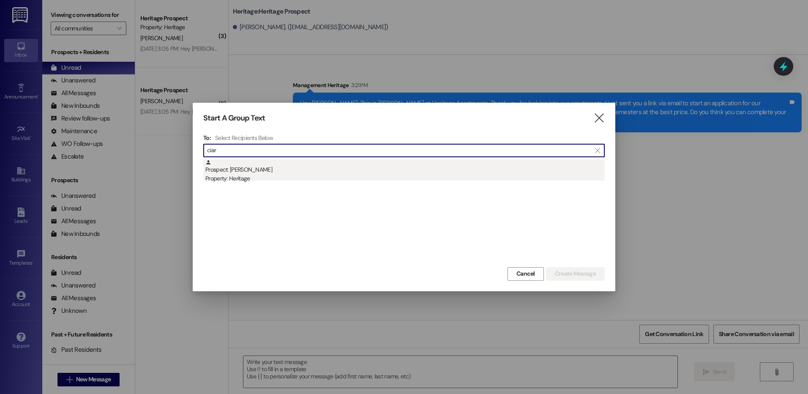
type input "ciar"
click at [257, 169] on div "Prospect: [PERSON_NAME] Property: Heritage" at bounding box center [404, 171] width 399 height 24
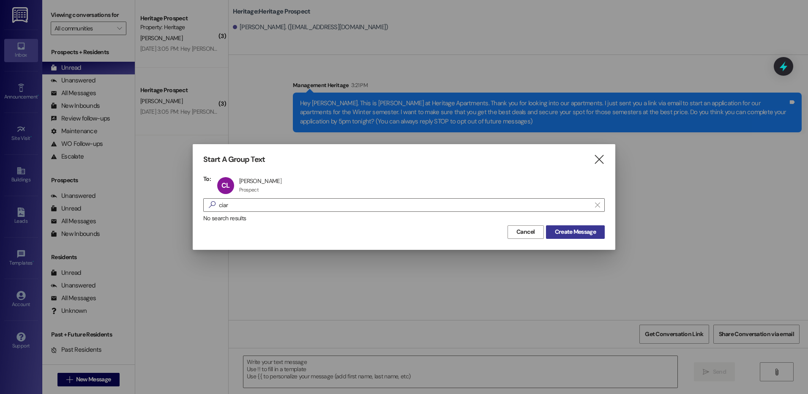
click at [553, 232] on span "Create Message" at bounding box center [575, 231] width 44 height 9
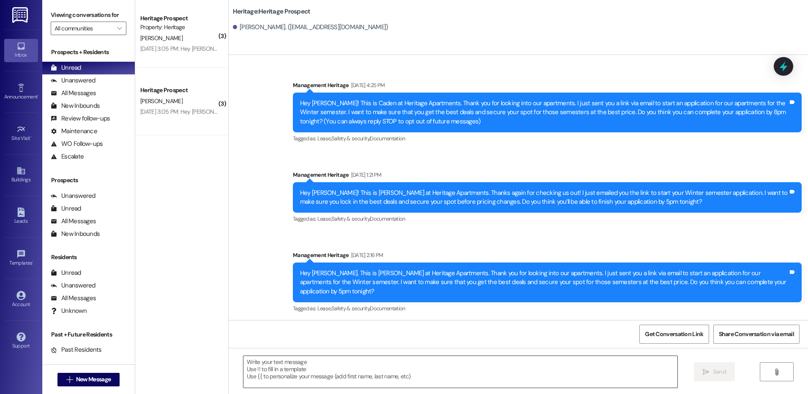
click at [265, 388] on div at bounding box center [460, 371] width 434 height 33
click at [276, 372] on textarea at bounding box center [459, 372] width 433 height 32
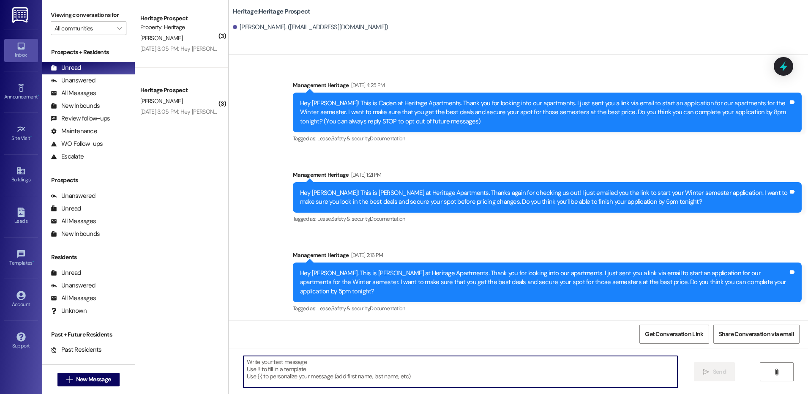
paste textarea "Hey [PERSON_NAME]. This is [PERSON_NAME] at Heritage Apartments. Thank you for …"
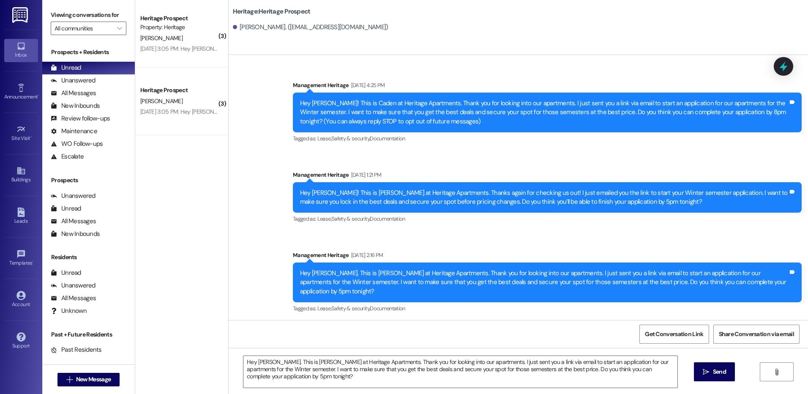
click at [256, 354] on div "Hey [PERSON_NAME]. This is [PERSON_NAME] at Heritage Apartments. Thank you for …" at bounding box center [518, 379] width 579 height 63
click at [259, 360] on textarea "Hey [PERSON_NAME]. This is [PERSON_NAME] at Heritage Apartments. Thank you for …" at bounding box center [459, 372] width 433 height 32
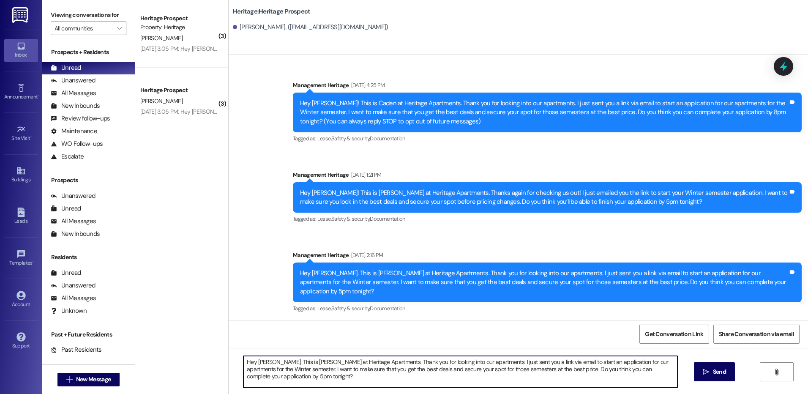
click at [260, 360] on textarea "Hey [PERSON_NAME]. This is [PERSON_NAME] at Heritage Apartments. Thank you for …" at bounding box center [459, 372] width 433 height 32
click at [260, 361] on textarea "Hey [PERSON_NAME]. This is [PERSON_NAME] at Heritage Apartments. Thank you for …" at bounding box center [459, 372] width 433 height 32
type textarea "Hey [PERSON_NAME]. This is [PERSON_NAME] at Heritage Apartments. Thank you for …"
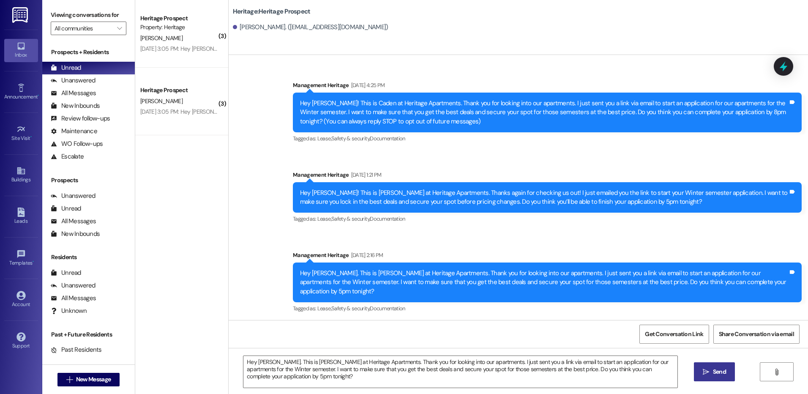
click at [702, 378] on button " Send" at bounding box center [714, 371] width 41 height 19
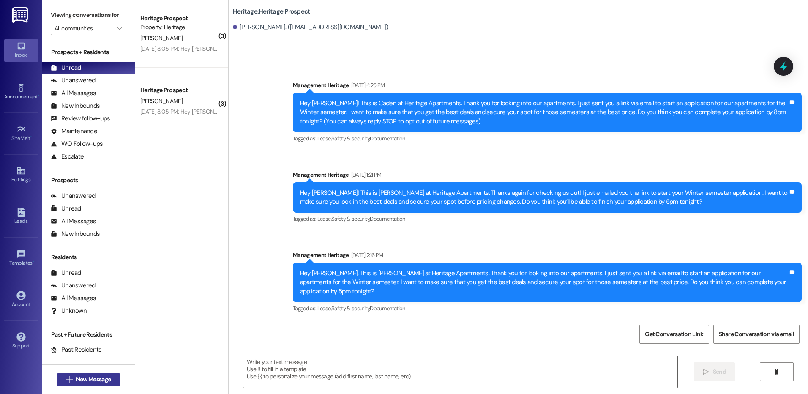
click at [98, 383] on span "New Message" at bounding box center [93, 379] width 35 height 9
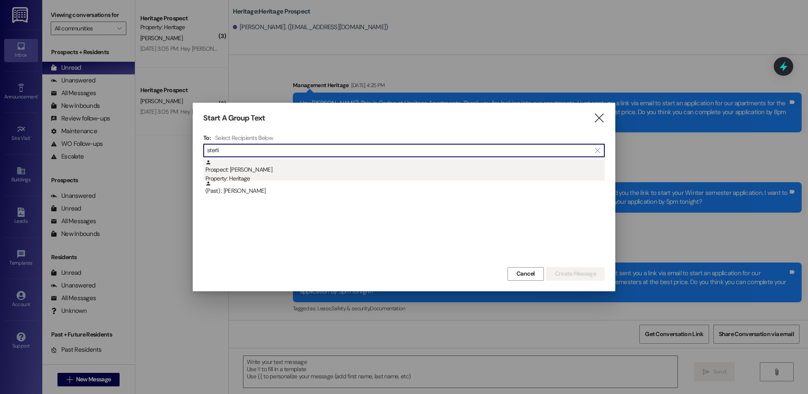
type input "sterli"
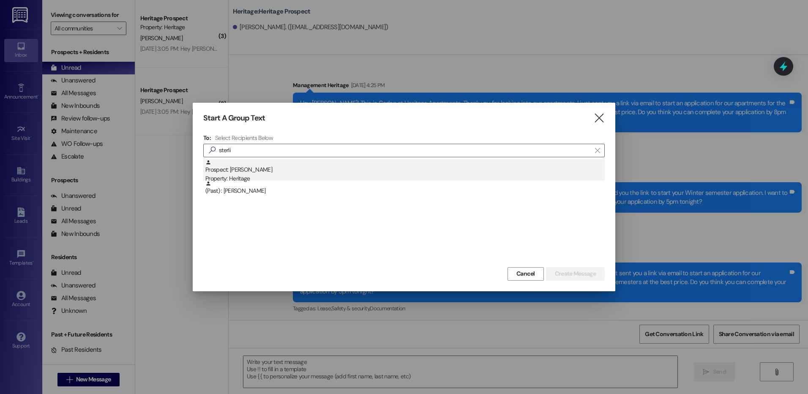
click at [274, 164] on div "Prospect: [PERSON_NAME] Property: Heritage" at bounding box center [404, 171] width 399 height 24
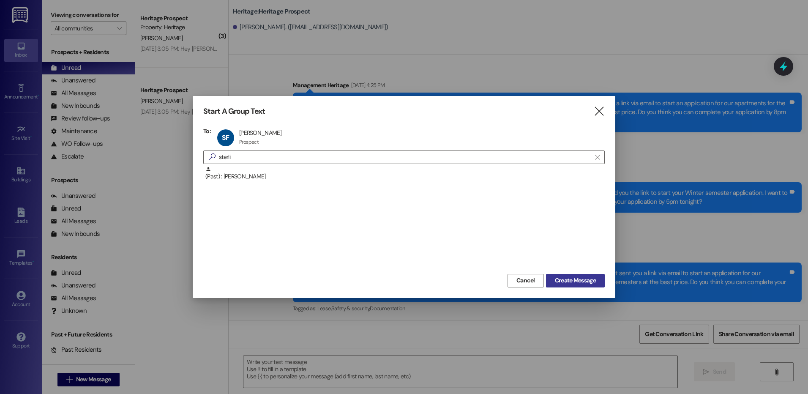
click at [575, 278] on span "Create Message" at bounding box center [575, 280] width 41 height 9
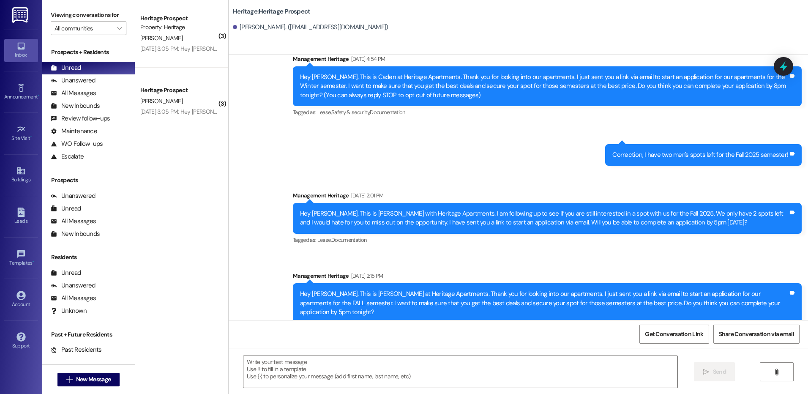
scroll to position [39, 0]
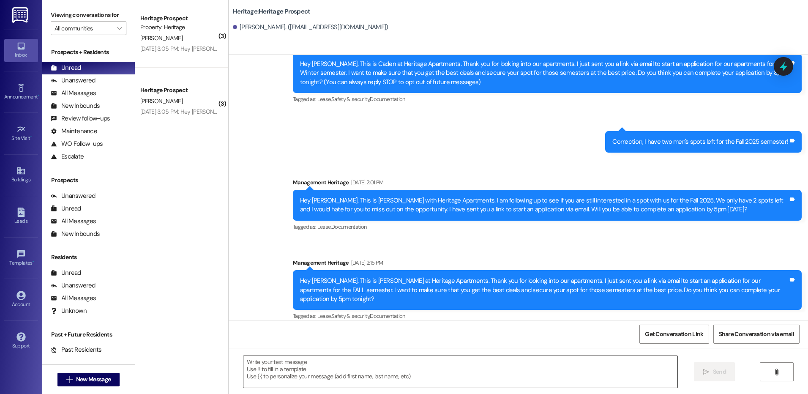
click at [286, 381] on textarea at bounding box center [459, 372] width 433 height 32
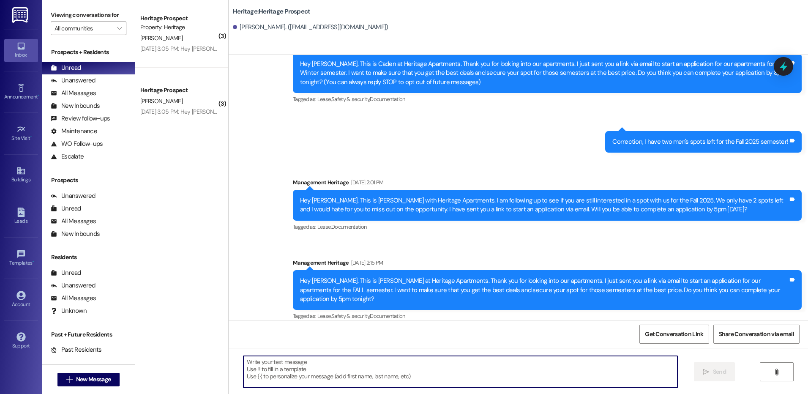
paste textarea "Hey [PERSON_NAME]. This is [PERSON_NAME] at Heritage Apartments. Thank you for …"
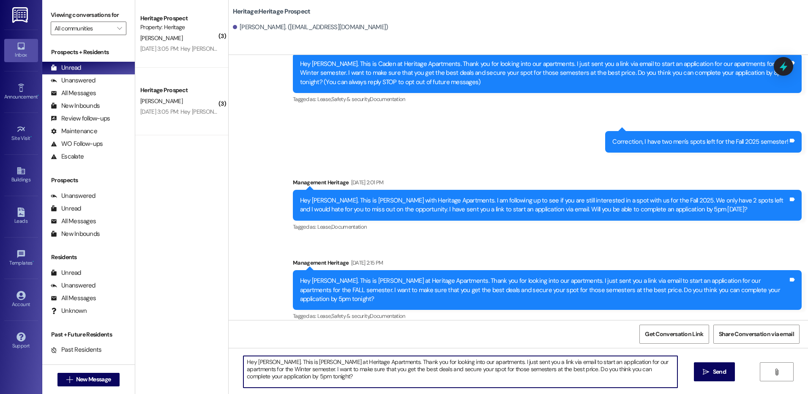
click at [254, 359] on textarea "Hey [PERSON_NAME]. This is [PERSON_NAME] at Heritage Apartments. Thank you for …" at bounding box center [459, 372] width 433 height 32
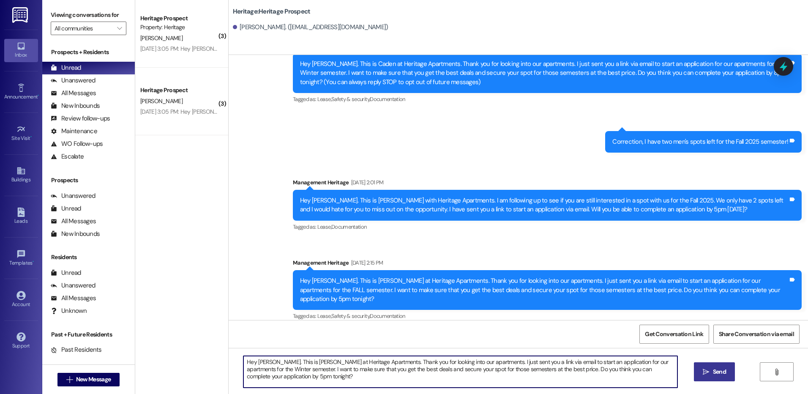
type textarea "Hey [PERSON_NAME]. This is [PERSON_NAME] at Heritage Apartments. Thank you for …"
click at [704, 370] on icon "" at bounding box center [706, 371] width 6 height 7
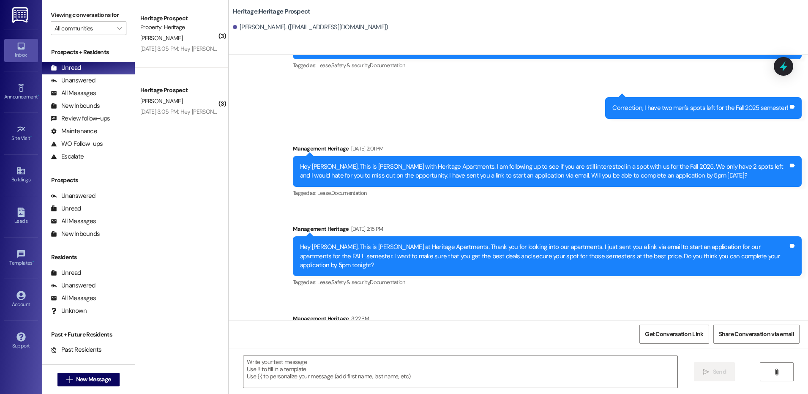
scroll to position [107, 0]
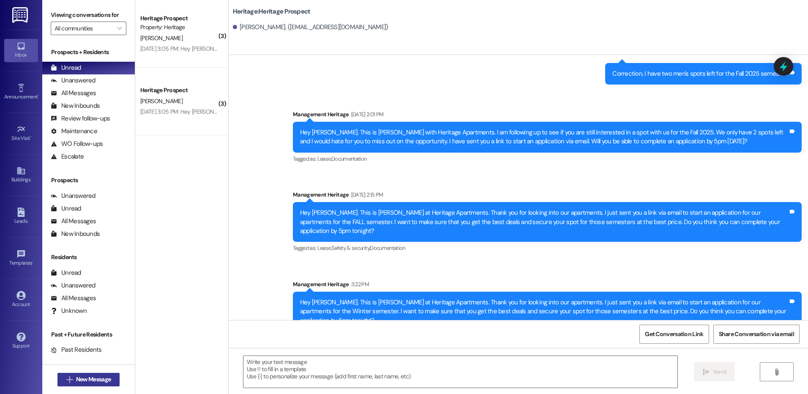
click at [84, 376] on span "New Message" at bounding box center [93, 379] width 35 height 9
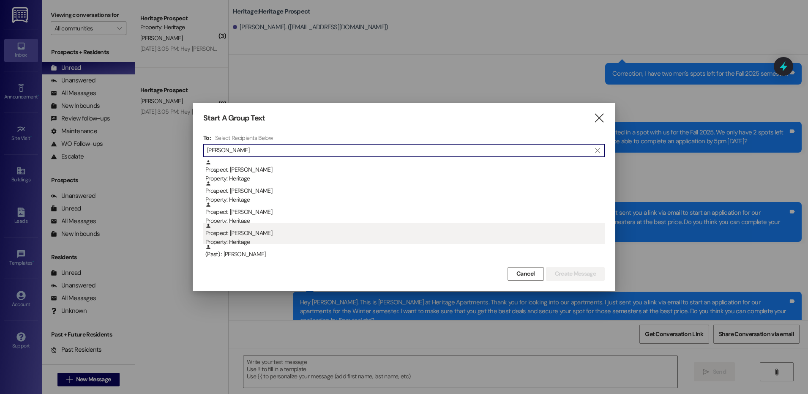
type input "[PERSON_NAME]"
click at [316, 232] on div "Prospect: [PERSON_NAME] Property: Heritage" at bounding box center [404, 235] width 399 height 24
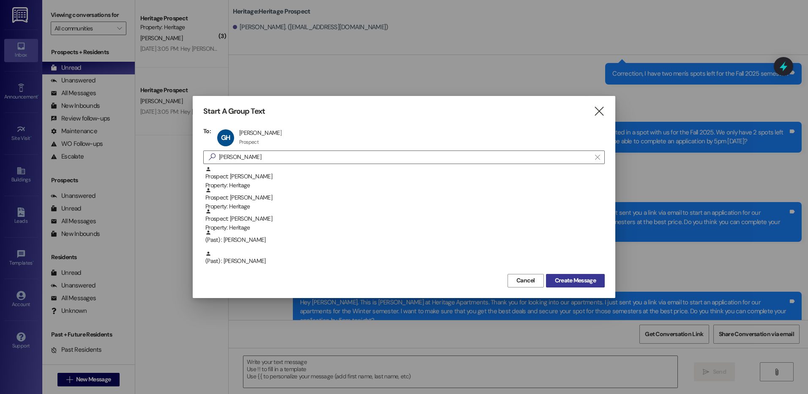
click at [558, 286] on button "Create Message" at bounding box center [575, 281] width 59 height 14
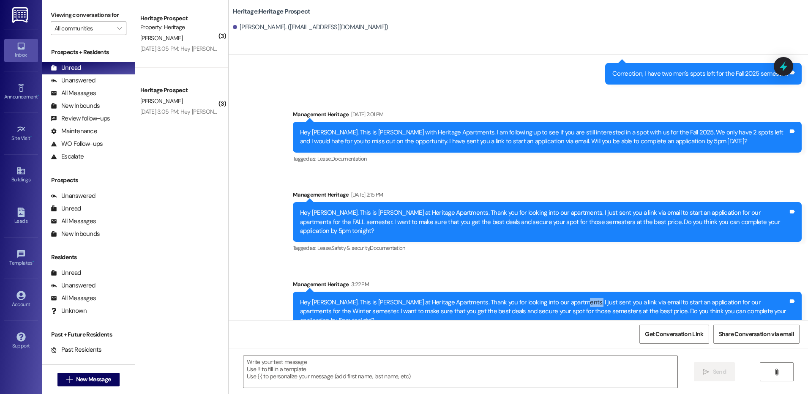
click at [558, 291] on div "Hey [PERSON_NAME]. This is [PERSON_NAME] at Heritage Apartments. Thank you for …" at bounding box center [547, 311] width 509 height 40
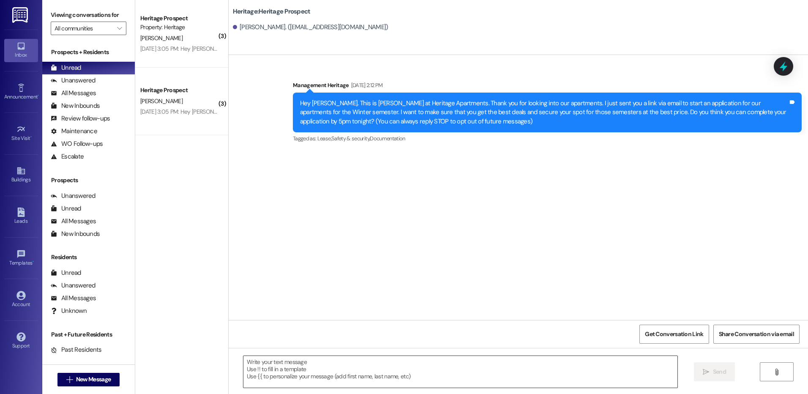
click at [289, 367] on textarea at bounding box center [459, 372] width 433 height 32
paste textarea "Hey [PERSON_NAME]. This is [PERSON_NAME] at Heritage Apartments. Thank you for …"
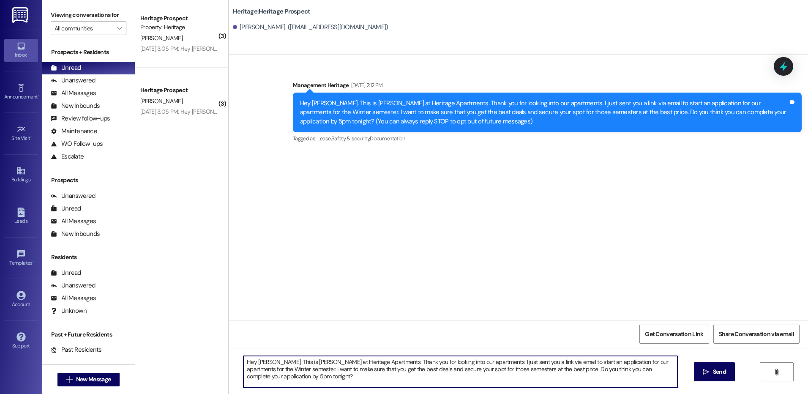
click at [256, 361] on textarea "Hey [PERSON_NAME]. This is [PERSON_NAME] at Heritage Apartments. Thank you for …" at bounding box center [459, 372] width 433 height 32
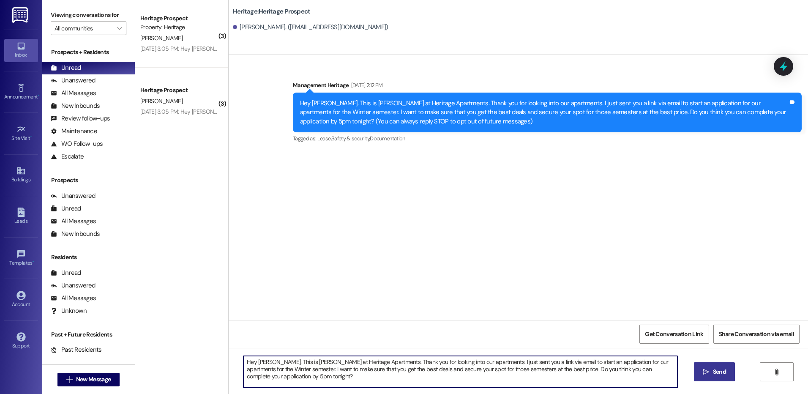
type textarea "Hey [PERSON_NAME]. This is [PERSON_NAME] at Heritage Apartments. Thank you for …"
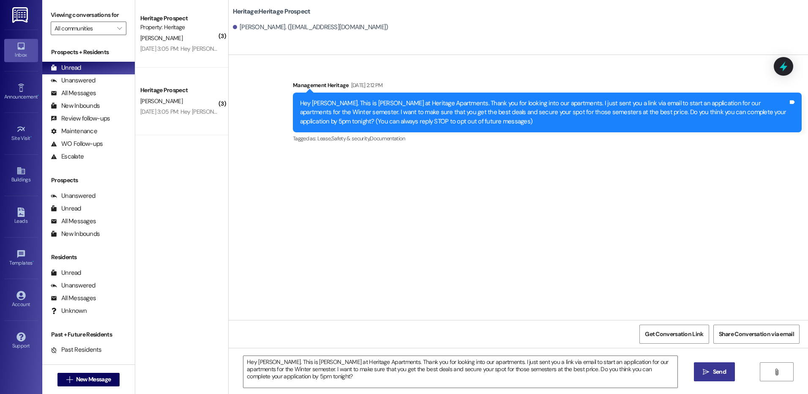
click at [713, 370] on span "Send" at bounding box center [719, 371] width 13 height 9
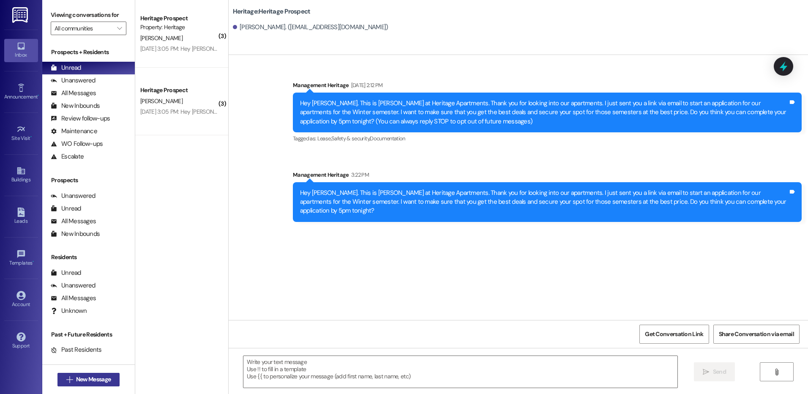
drag, startPoint x: 97, startPoint y: 388, endPoint x: 98, endPoint y: 379, distance: 9.3
click at [97, 388] on div " New Message" at bounding box center [88, 379] width 63 height 21
click at [98, 379] on span "New Message" at bounding box center [93, 379] width 35 height 9
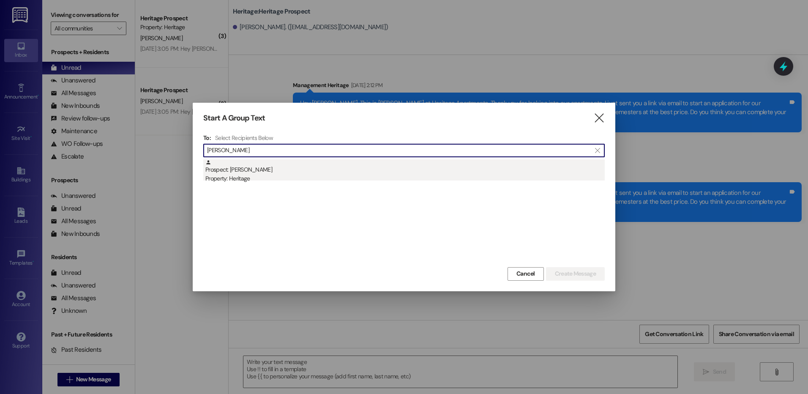
type input "[PERSON_NAME]"
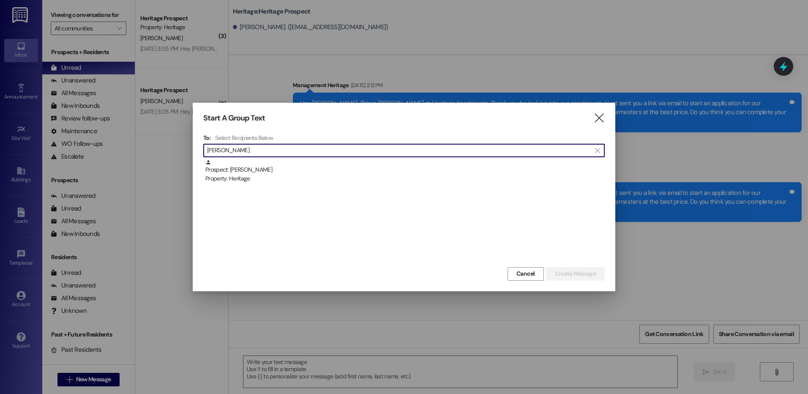
click at [337, 165] on div "Prospect: [PERSON_NAME] Property: Heritage" at bounding box center [404, 171] width 399 height 24
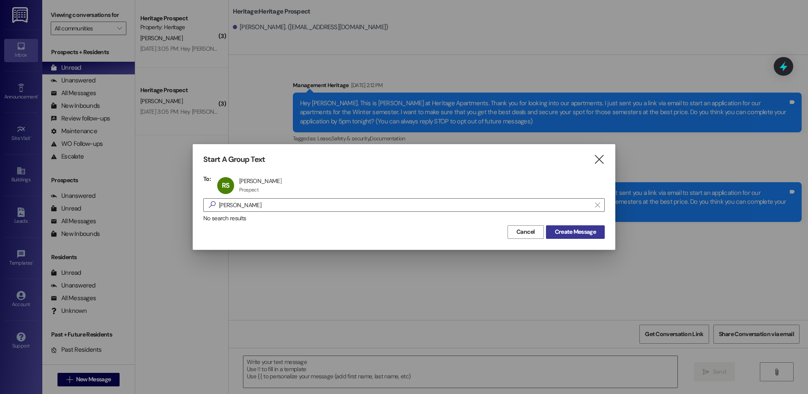
click at [574, 228] on span "Create Message" at bounding box center [575, 231] width 41 height 9
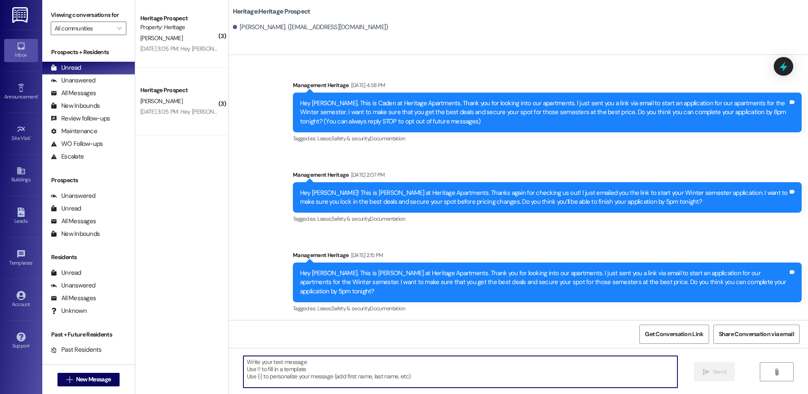
click at [275, 368] on textarea at bounding box center [459, 372] width 433 height 32
paste textarea "Hey [PERSON_NAME]. This is [PERSON_NAME] at Heritage Apartments. Thank you for …"
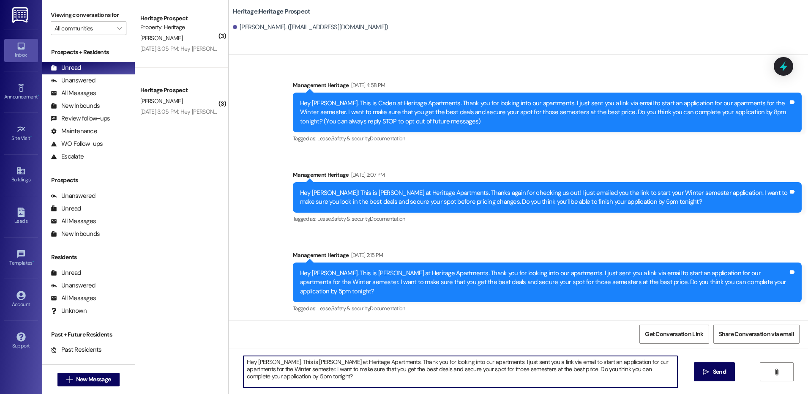
click at [257, 366] on textarea "Hey [PERSON_NAME]. This is [PERSON_NAME] at Heritage Apartments. Thank you for …" at bounding box center [459, 372] width 433 height 32
click at [257, 361] on textarea "Hey [PERSON_NAME]. This is [PERSON_NAME] at Heritage Apartments. Thank you for …" at bounding box center [459, 372] width 433 height 32
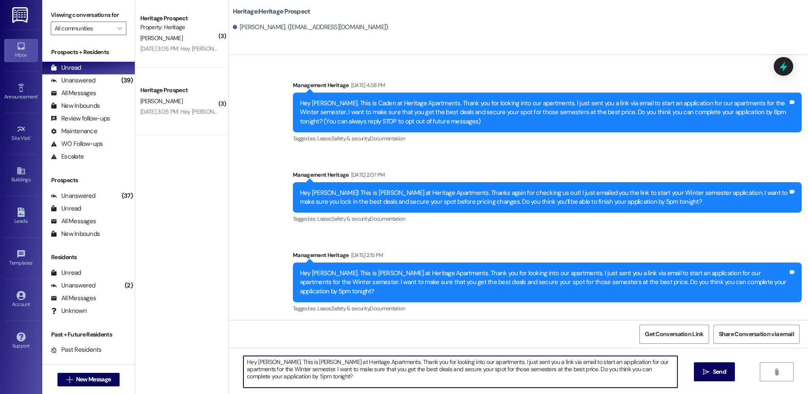
click at [257, 361] on textarea "Hey [PERSON_NAME]. This is [PERSON_NAME] at Heritage Apartments. Thank you for …" at bounding box center [459, 372] width 433 height 32
type textarea "Hey [PERSON_NAME]. This is [PERSON_NAME] at Heritage Apartments. Thank you for …"
click at [709, 377] on button " Send" at bounding box center [714, 371] width 41 height 19
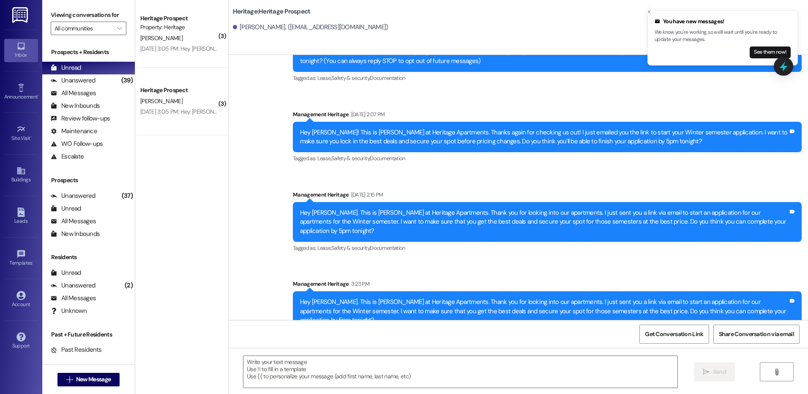
scroll to position [119, 0]
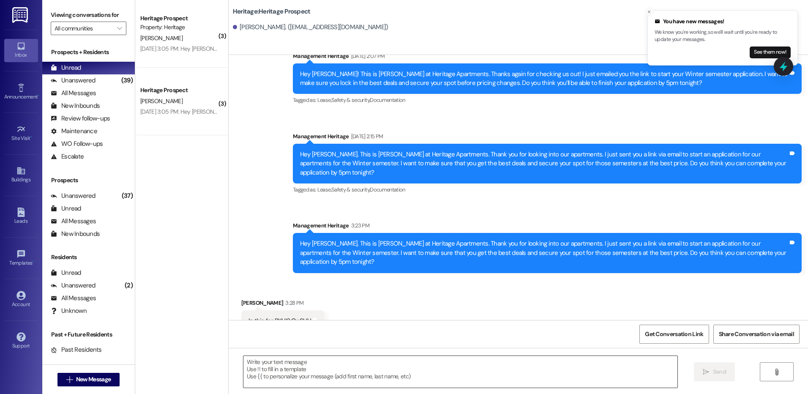
click at [308, 373] on textarea at bounding box center [459, 372] width 433 height 32
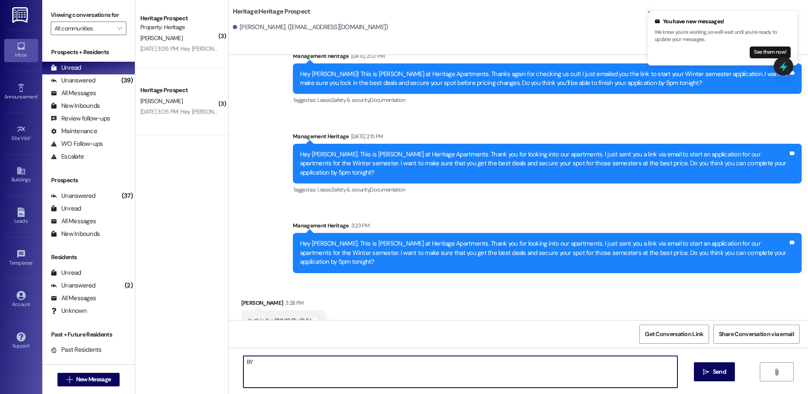
type textarea "B"
type textarea "This is student housing for BYUI students."
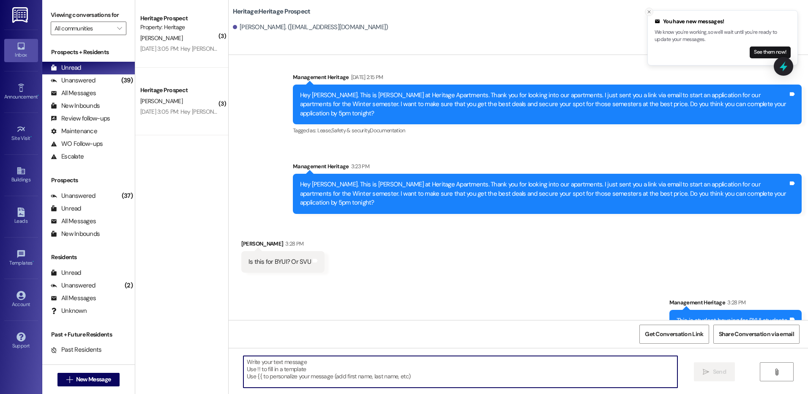
click at [651, 9] on icon "Close toast" at bounding box center [648, 11] width 5 height 5
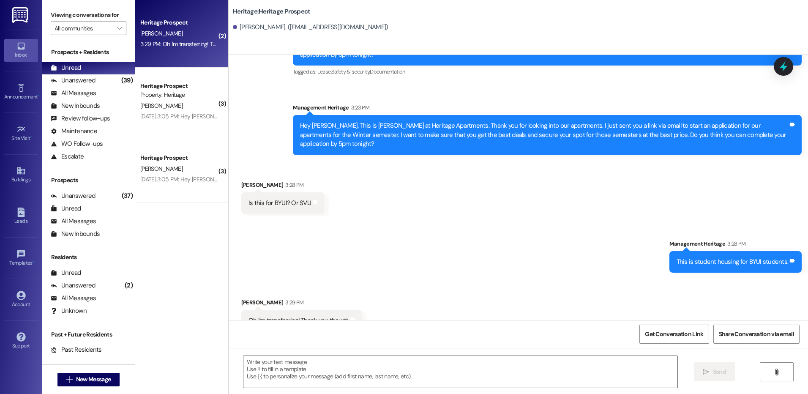
scroll to position [237, 0]
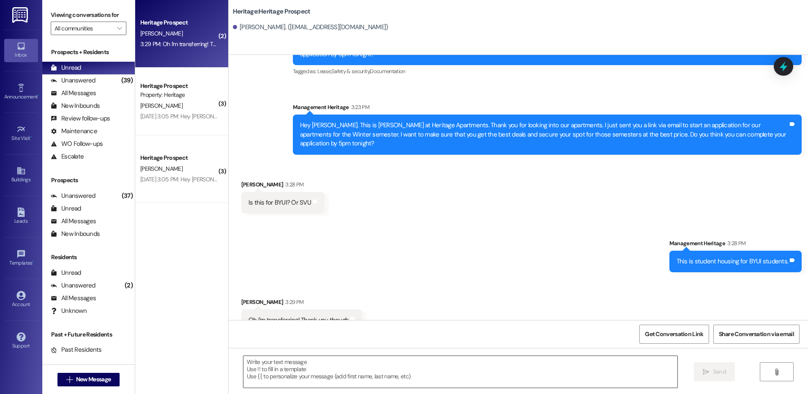
click at [309, 372] on textarea at bounding box center [459, 372] width 433 height 32
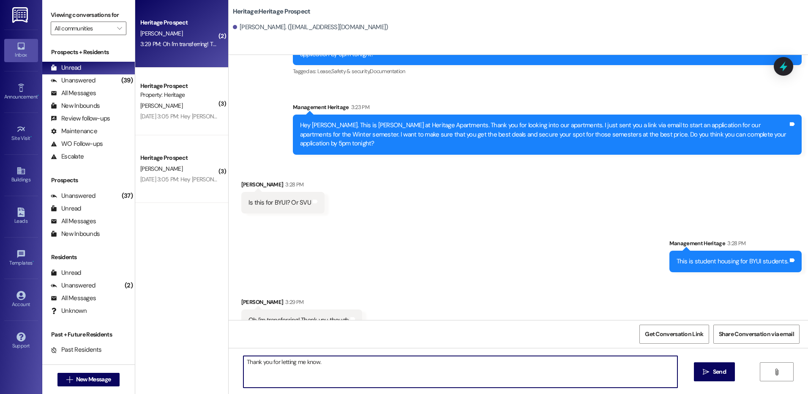
type textarea "Thank you for letting me know."
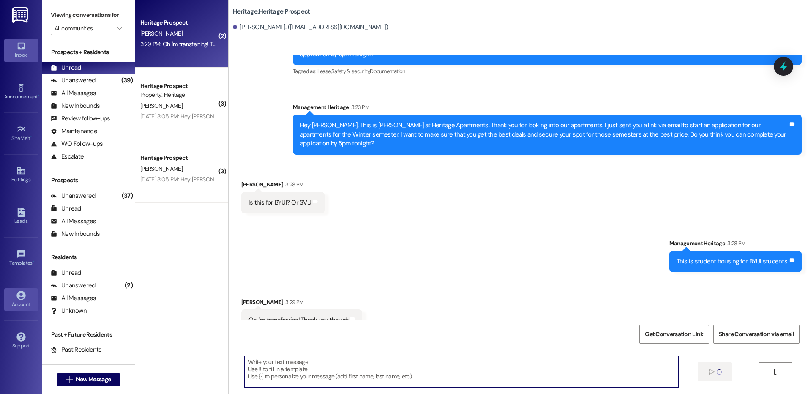
scroll to position [237, 0]
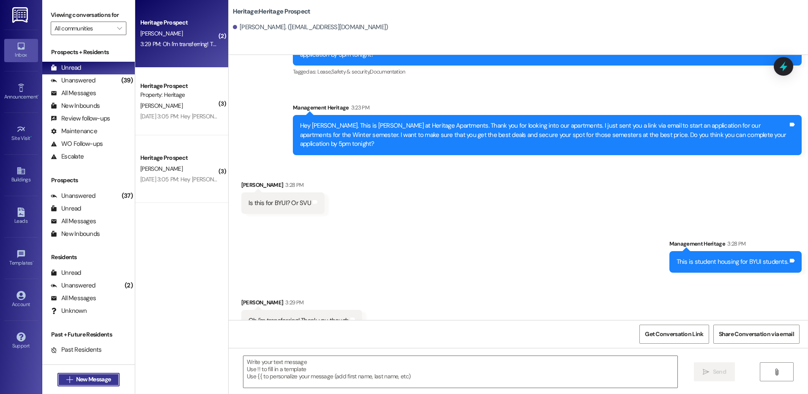
click at [87, 378] on span "New Message" at bounding box center [93, 379] width 35 height 9
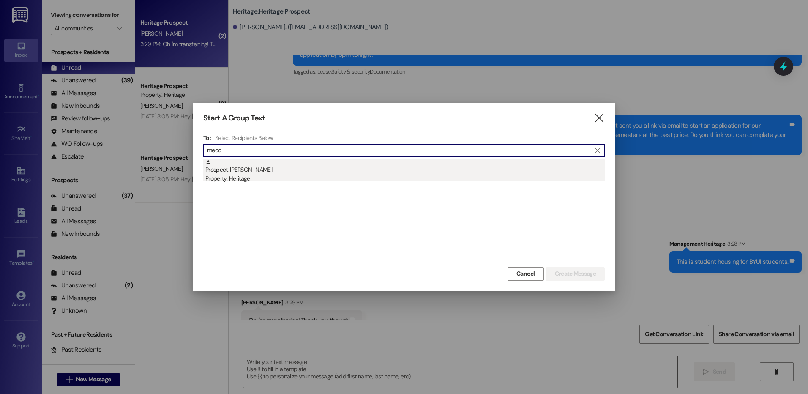
type input "meco"
click at [306, 169] on div "Prospect: Erdi Meco Property: Heritage" at bounding box center [404, 171] width 399 height 24
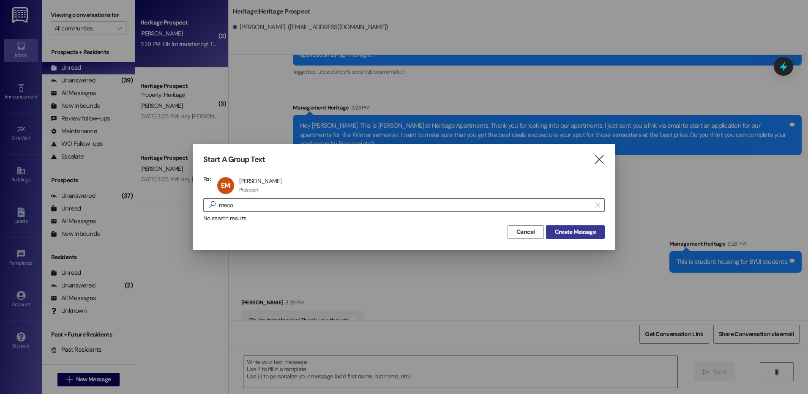
click at [547, 231] on button "Create Message" at bounding box center [575, 232] width 59 height 14
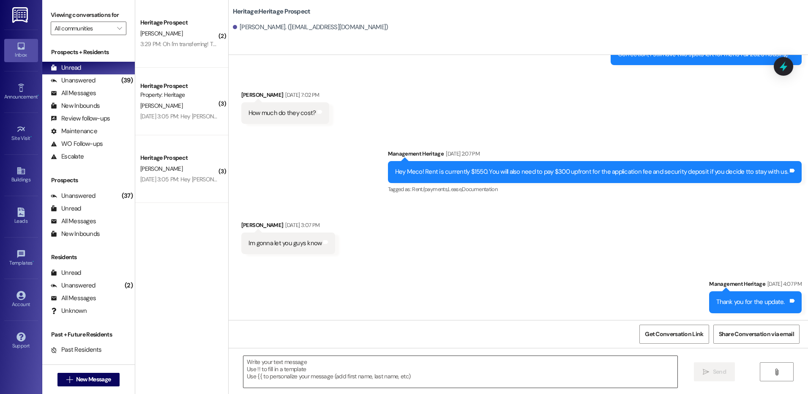
scroll to position [127, 0]
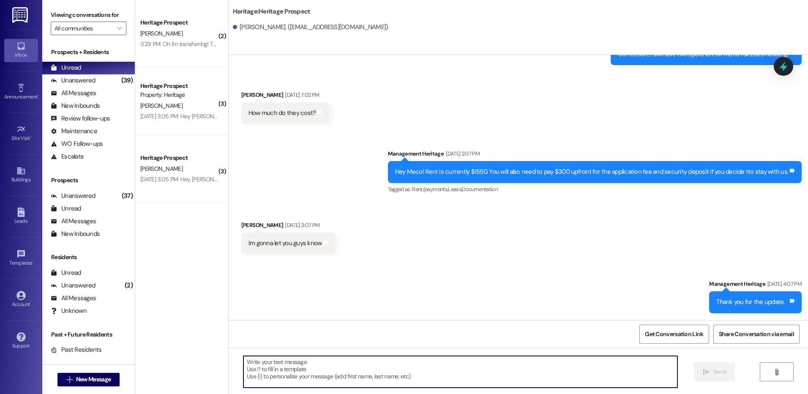
click at [337, 357] on textarea at bounding box center [459, 372] width 433 height 32
paste textarea "Hey [PERSON_NAME]. This is [PERSON_NAME] at Heritage Apartments. Thank you for …"
type textarea "Hey [PERSON_NAME]. This is [PERSON_NAME] at Heritage Apartments. Thank you for …"
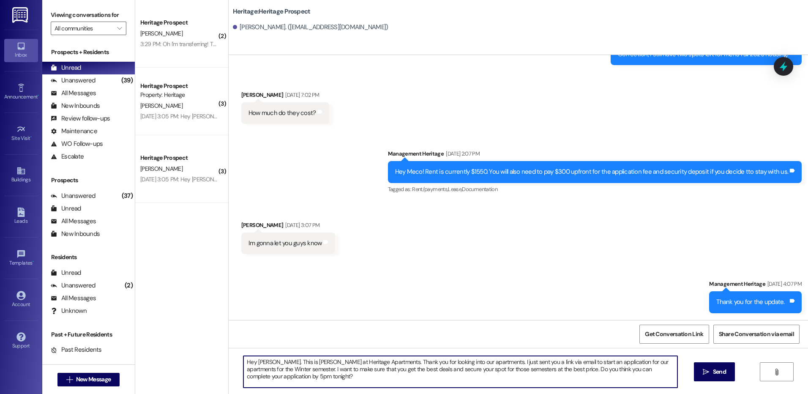
click at [256, 359] on textarea "Hey [PERSON_NAME]. This is [PERSON_NAME] at Heritage Apartments. Thank you for …" at bounding box center [459, 372] width 433 height 32
click at [281, 364] on textarea "Hey [PERSON_NAME]. This is [PERSON_NAME] at Heritage Apartments. Thank you for …" at bounding box center [459, 372] width 433 height 32
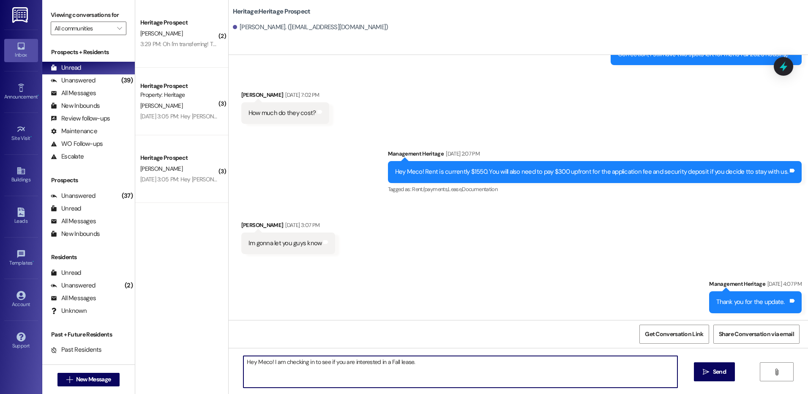
click at [268, 365] on textarea "Hey Meco! I am checking in to see if you are interested in a Fall lease." at bounding box center [459, 372] width 433 height 32
type textarea "Hey Meco! This is [PERSON_NAME] with Heritage Apartments. I am checking in to s…"
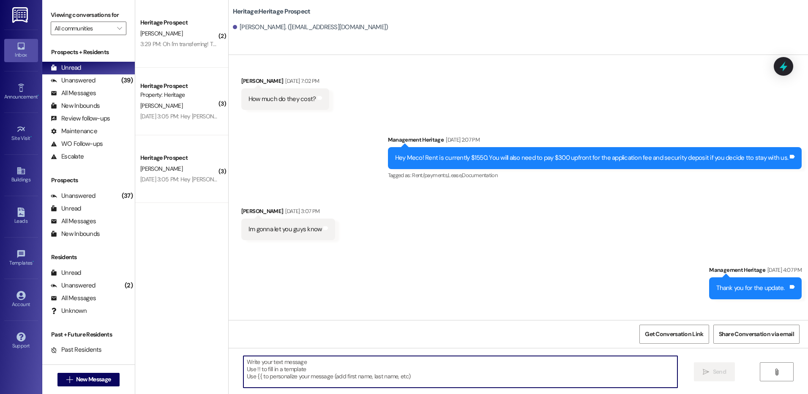
scroll to position [185, 0]
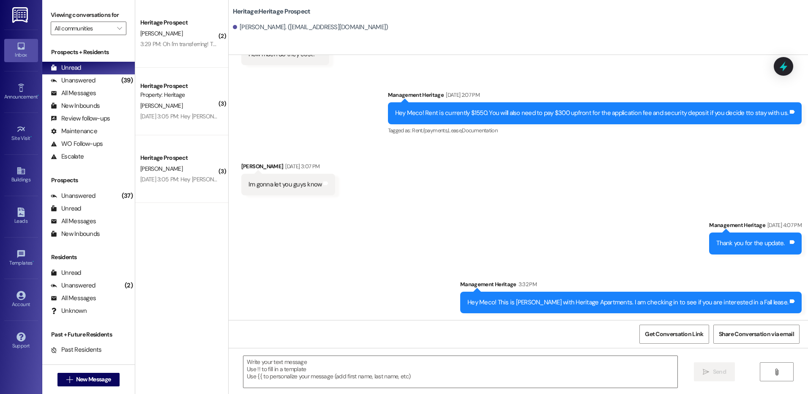
click at [518, 305] on div "Hey Meco! This is [PERSON_NAME] with Heritage Apartments. I am checking in to s…" at bounding box center [627, 302] width 321 height 9
click at [519, 305] on div "Hey Meco! This is [PERSON_NAME] with Heritage Apartments. I am checking in to s…" at bounding box center [627, 302] width 321 height 9
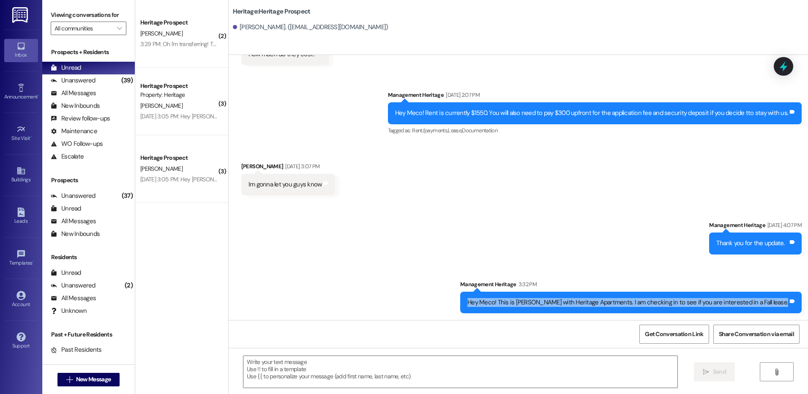
click at [519, 305] on div "Hey Meco! This is [PERSON_NAME] with Heritage Apartments. I am checking in to s…" at bounding box center [627, 302] width 321 height 9
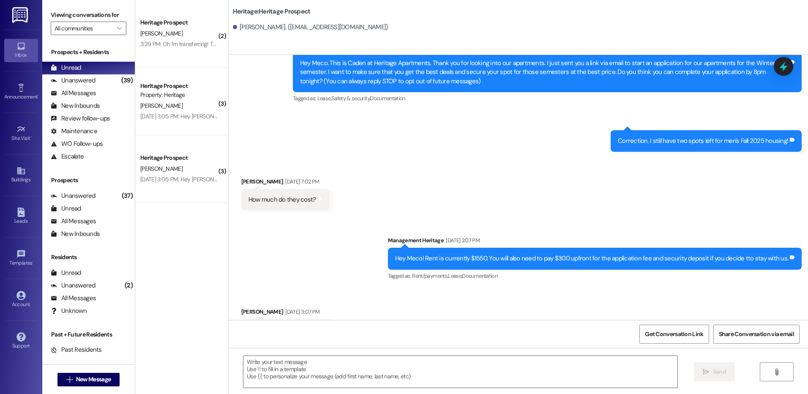
scroll to position [67, 0]
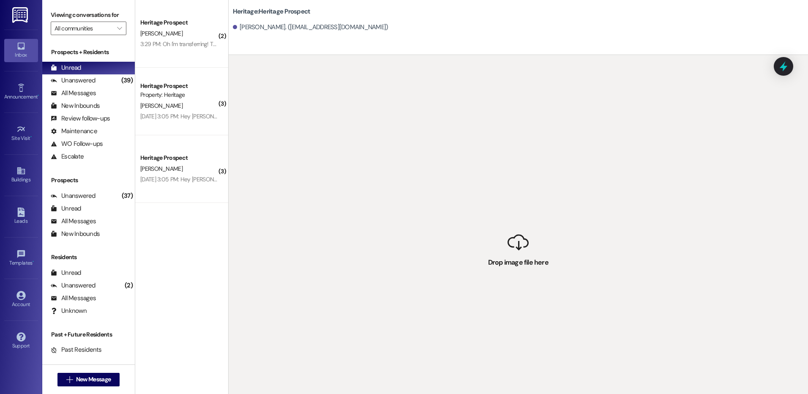
click at [526, 179] on div " Drop image file here" at bounding box center [518, 252] width 579 height 394
click at [422, 108] on div " Drop image file here" at bounding box center [518, 252] width 579 height 394
click at [417, 98] on div " Drop image file here" at bounding box center [518, 252] width 579 height 394
drag, startPoint x: 340, startPoint y: 33, endPoint x: 342, endPoint y: 28, distance: 5.7
click at [341, 29] on div "[PERSON_NAME]. ([EMAIL_ADDRESS][DOMAIN_NAME])" at bounding box center [520, 27] width 575 height 17
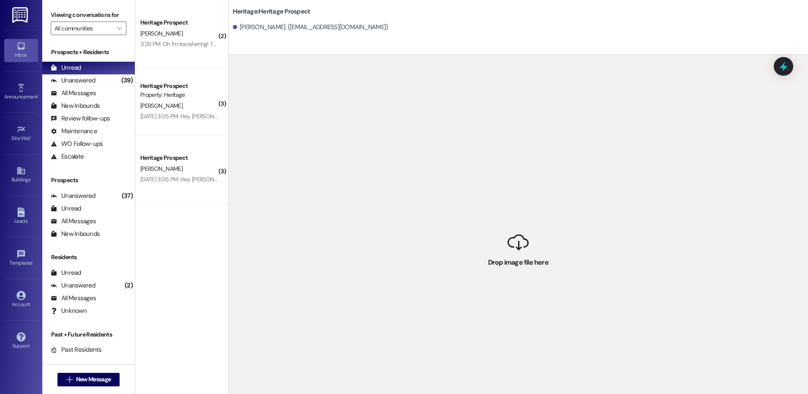
click at [286, 22] on div "[PERSON_NAME]. ([EMAIL_ADDRESS][DOMAIN_NAME])" at bounding box center [520, 27] width 575 height 17
click at [288, 31] on div "[PERSON_NAME]. ([EMAIL_ADDRESS][DOMAIN_NAME])" at bounding box center [310, 27] width 155 height 9
click at [288, 28] on div "[PERSON_NAME]. ([EMAIL_ADDRESS][DOMAIN_NAME])" at bounding box center [310, 27] width 155 height 9
click at [289, 28] on div "[PERSON_NAME]. ([EMAIL_ADDRESS][DOMAIN_NAME])" at bounding box center [310, 27] width 155 height 9
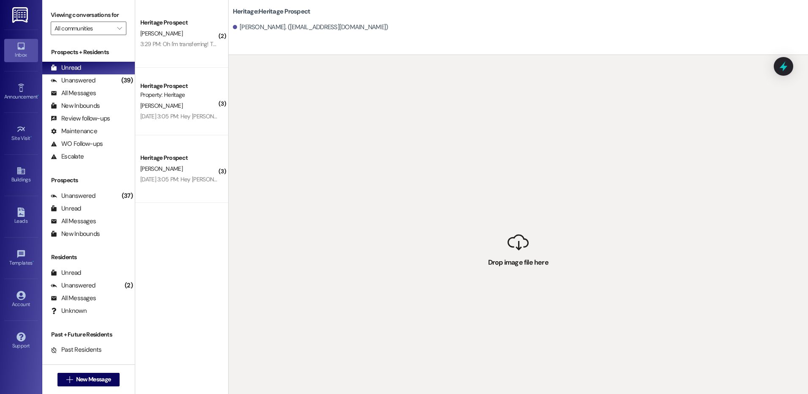
click at [300, 26] on div "[PERSON_NAME]. ([EMAIL_ADDRESS][DOMAIN_NAME])" at bounding box center [310, 27] width 155 height 9
drag, startPoint x: 433, startPoint y: 47, endPoint x: 483, endPoint y: 63, distance: 52.8
click at [433, 47] on div "Heritage: Heritage Prospect [PERSON_NAME]. ([EMAIL_ADDRESS][DOMAIN_NAME])" at bounding box center [518, 27] width 579 height 55
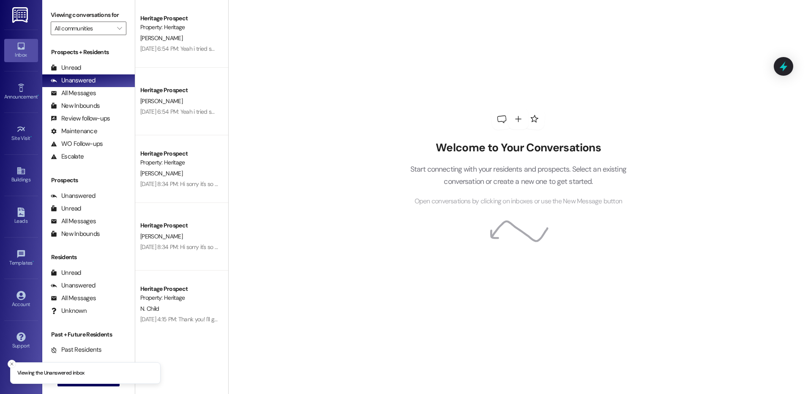
click at [14, 363] on icon "Close toast" at bounding box center [11, 363] width 5 height 5
click at [97, 375] on span "New Message" at bounding box center [93, 379] width 35 height 9
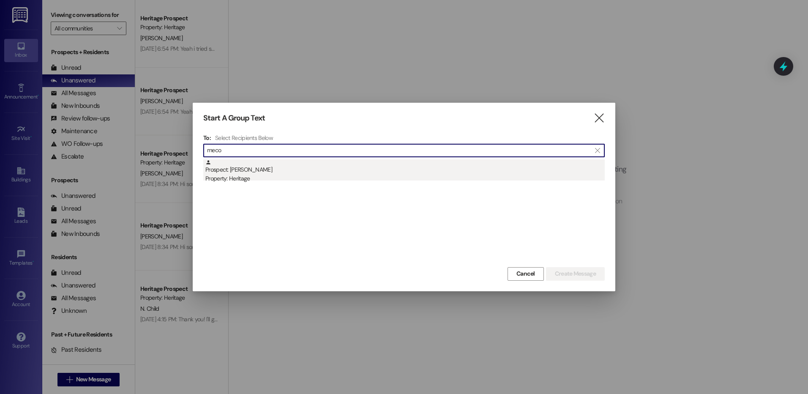
type input "meco"
click at [515, 165] on div "Prospect: Erdi Meco Property: Heritage" at bounding box center [404, 171] width 399 height 24
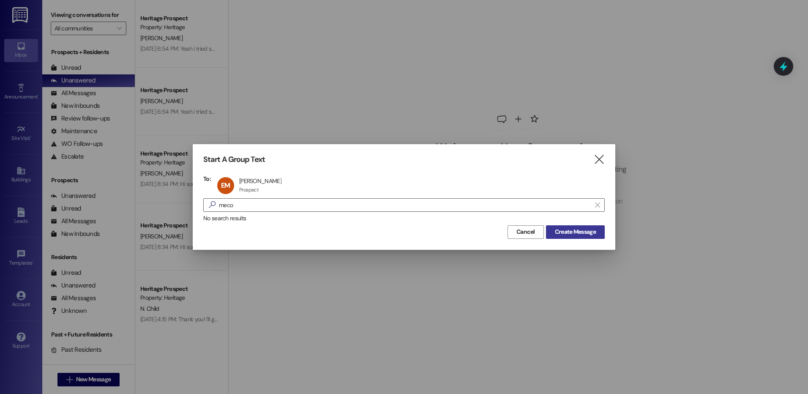
click at [580, 233] on span "Create Message" at bounding box center [575, 231] width 41 height 9
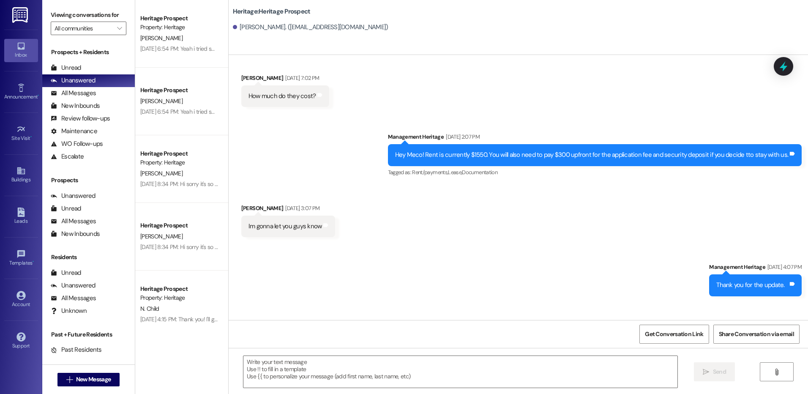
scroll to position [185, 0]
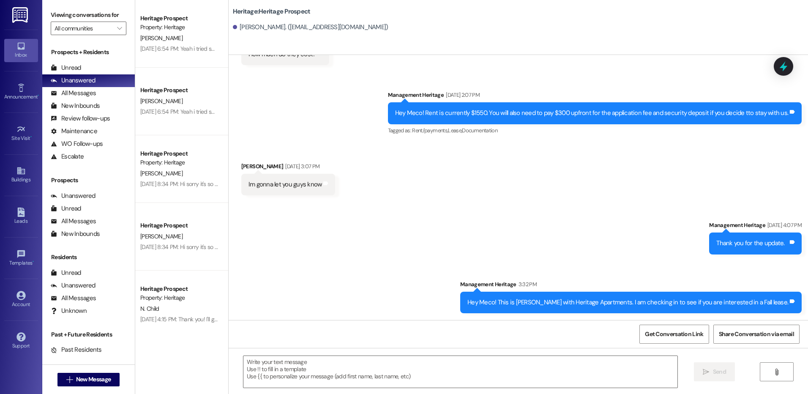
click at [537, 305] on div "Hey Meco! This is [PERSON_NAME] with Heritage Apartments. I am checking in to s…" at bounding box center [627, 302] width 321 height 9
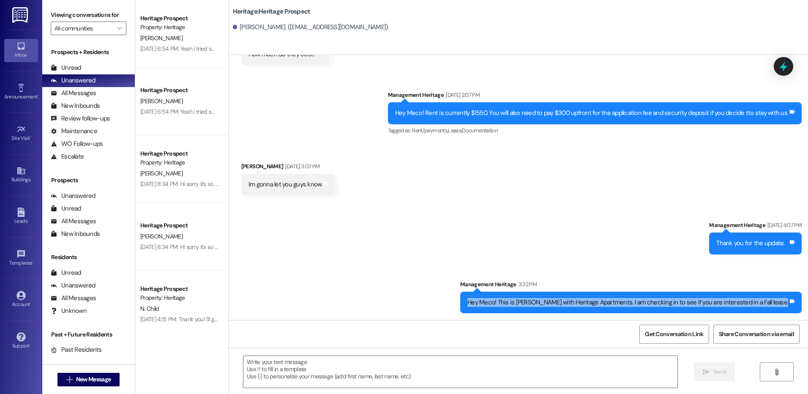
click at [537, 305] on div "Hey Meco! This is [PERSON_NAME] with Heritage Apartments. I am checking in to s…" at bounding box center [627, 302] width 321 height 9
copy div "Hey Meco! This is [PERSON_NAME] with Heritage Apartments. I am checking in to s…"
click at [100, 377] on span "New Message" at bounding box center [93, 379] width 35 height 9
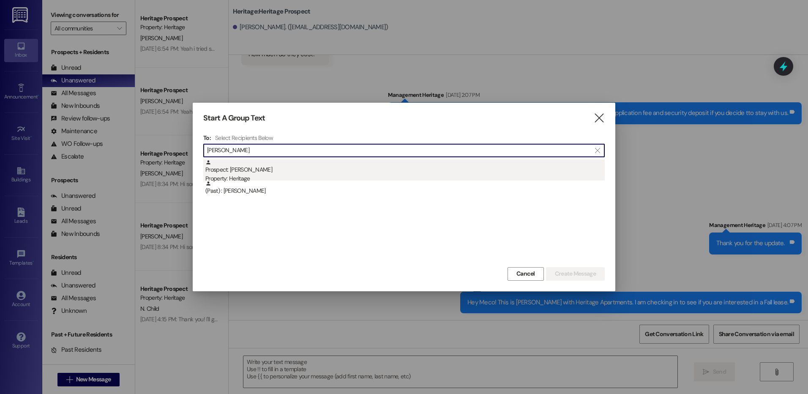
type input "neil"
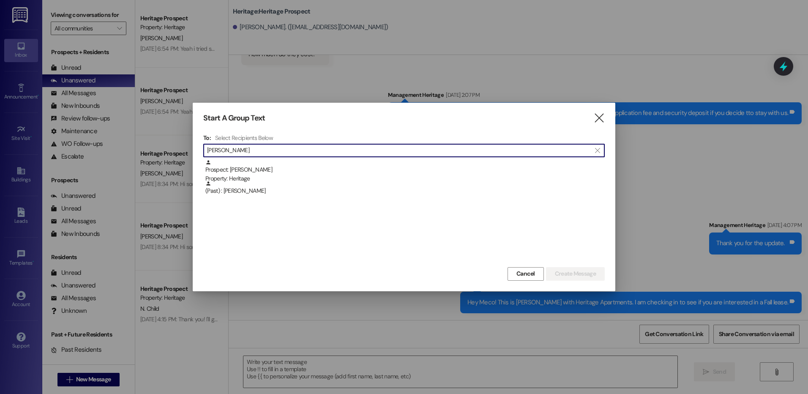
drag, startPoint x: 307, startPoint y: 175, endPoint x: 445, endPoint y: 212, distance: 142.5
click at [306, 176] on div "Property: Heritage" at bounding box center [404, 178] width 399 height 9
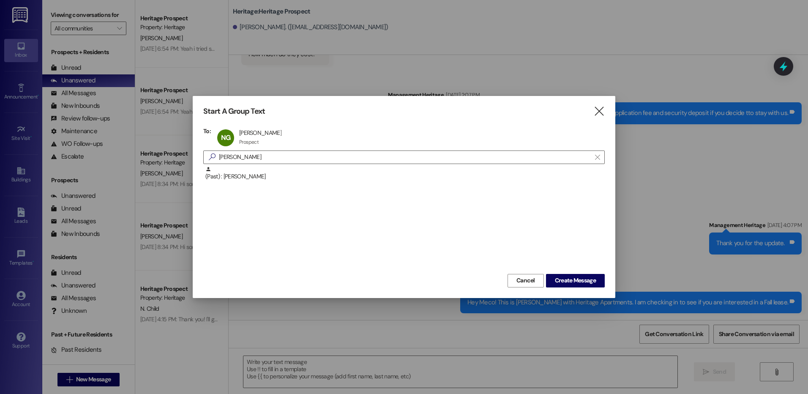
click at [565, 272] on div "Cancel Create Message" at bounding box center [403, 280] width 401 height 16
click at [577, 282] on span "Create Message" at bounding box center [575, 280] width 41 height 9
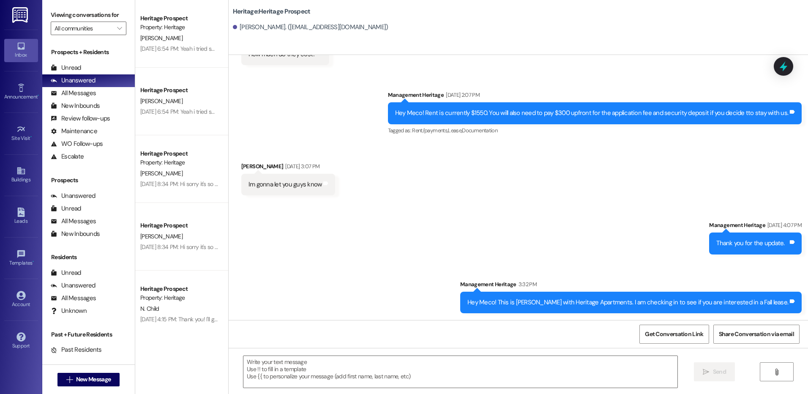
scroll to position [0, 0]
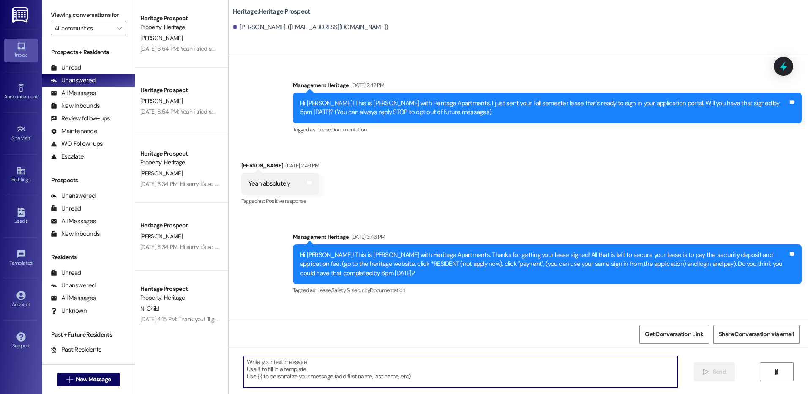
click at [338, 377] on textarea at bounding box center [459, 372] width 433 height 32
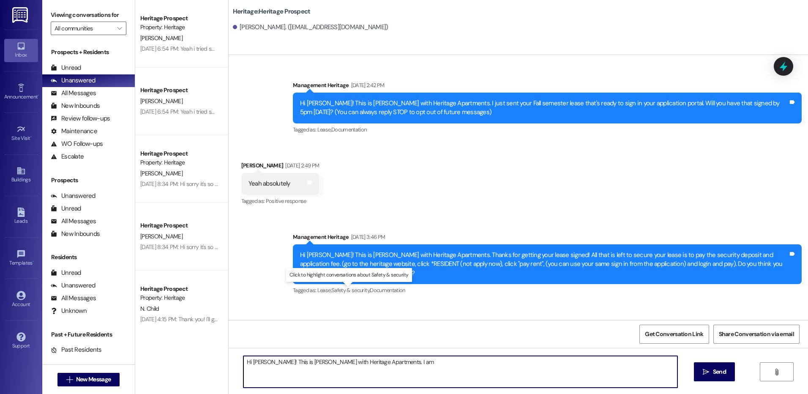
type textarea "Hi Neil! This is Paige with Heritage Apartments. We are available for tours tom…"
click at [76, 382] on span "New Message" at bounding box center [93, 379] width 35 height 9
type input "audrey hank"
click div "Property: Heritage"
click span "Create Message"
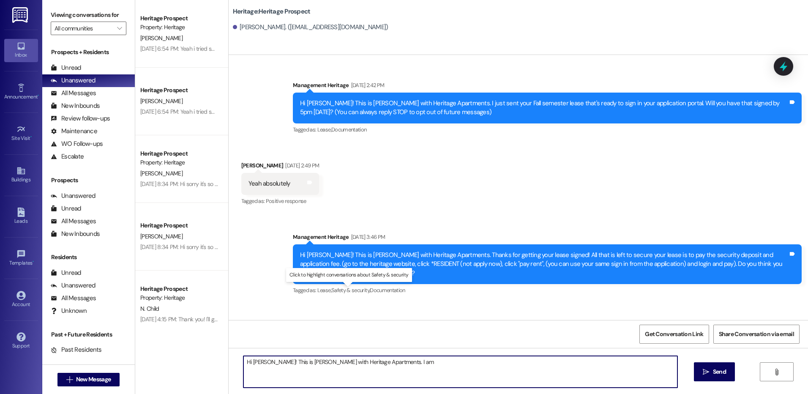
click textarea
click textarea "Hey Audrey! This is Paige with Heritage Apartments. I am just following up to s…"
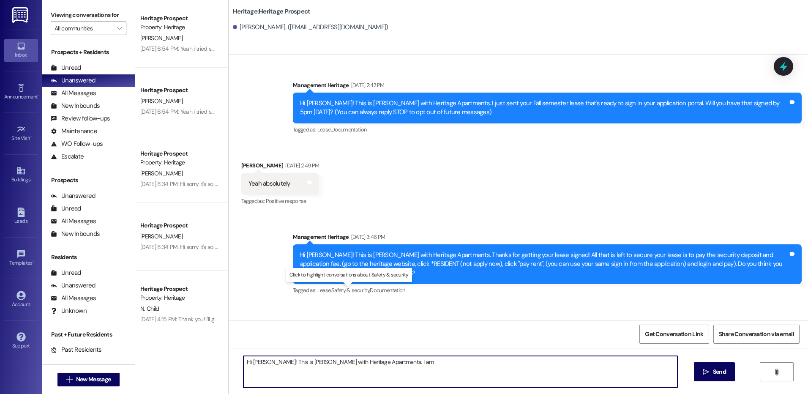
type textarea "Hey Audrey! This is Paige with Heritage Apartments. I am just following up to s…"
click at [721, 377] on button " Send" at bounding box center [714, 371] width 41 height 19
click at [68, 379] on icon "" at bounding box center [69, 379] width 6 height 7
type input "synai"
click div "Prospect: Synaia Kuehn Property: Heritage"
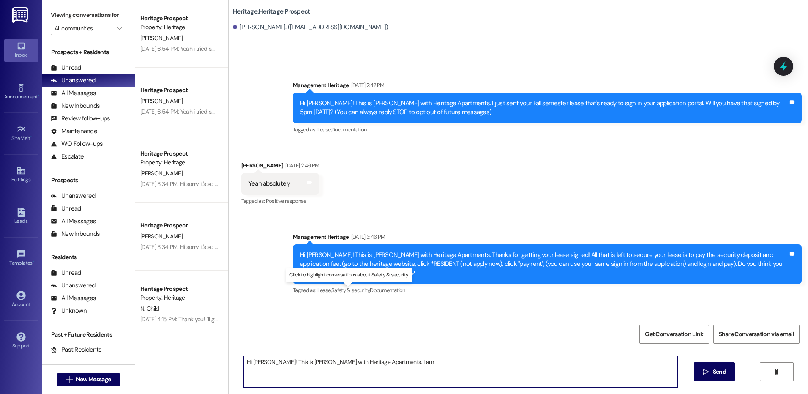
click span "Create Message"
click textarea
paste textarea "Hey ___! It’s Paige at Heritage Apartments. It looks like you started a ____ ap…"
click textarea "Hey ___! It’s Paige at Heritage Apartments. It looks like you started a ____ ap…"
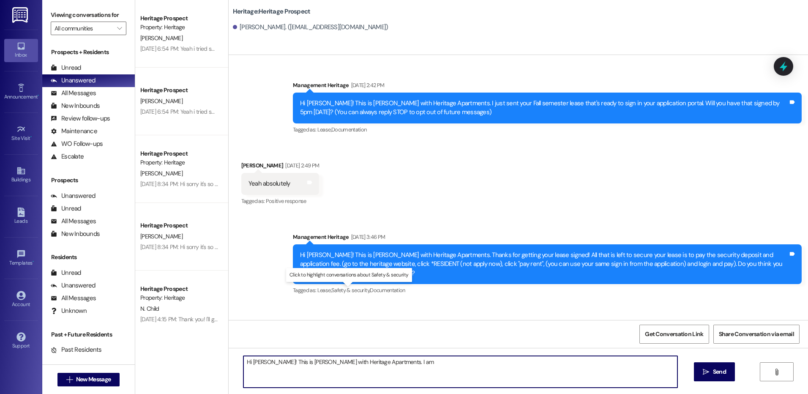
click textarea "Hey ___! It’s Paige at Heritage Apartments. It looks like you started a ____ ap…"
click textarea "Hey Synaia! It’s Paige at Heritage Apartments. It looks like you started a ____…"
click textarea "Hey Synaia! It’s Paige at Heritage Apartments. It looks like you started an app…"
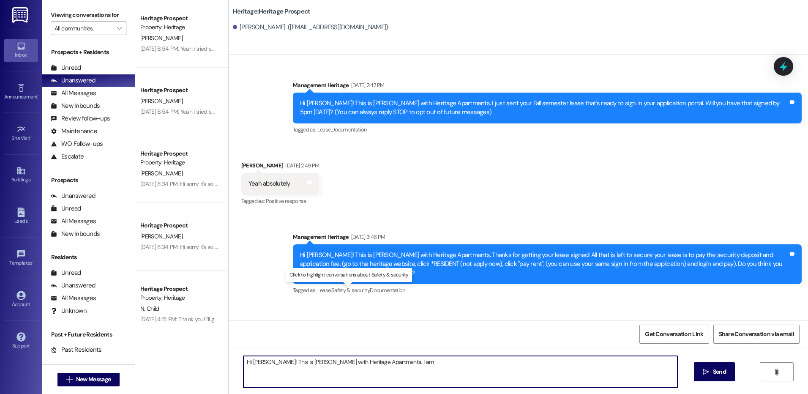
click textarea "Hey Synaia! It’s Paige at Heritage Apartments. It looks like you started an app…"
type textarea "Hey Synaia! It’s Paige at Heritage Apartments. It looks like you started an app…"
click at [728, 373] on button " Send" at bounding box center [714, 371] width 41 height 19
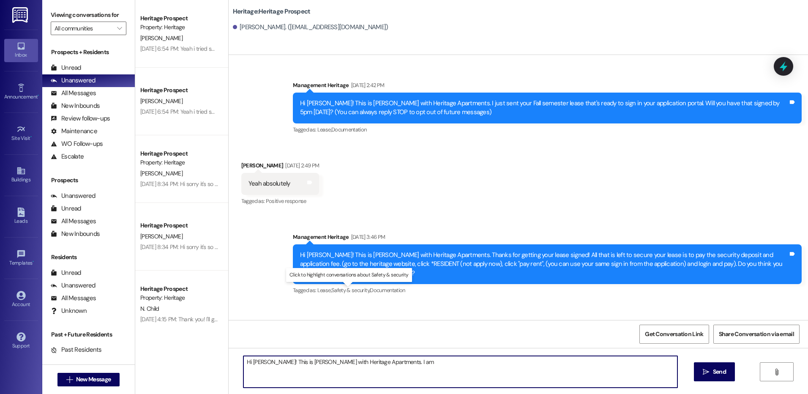
scroll to position [0, 0]
click at [87, 375] on span "New Message" at bounding box center [93, 379] width 35 height 9
type input "eve col"
click div "Prospect: Eve Collins Property: Heritage"
click button "Create Message"
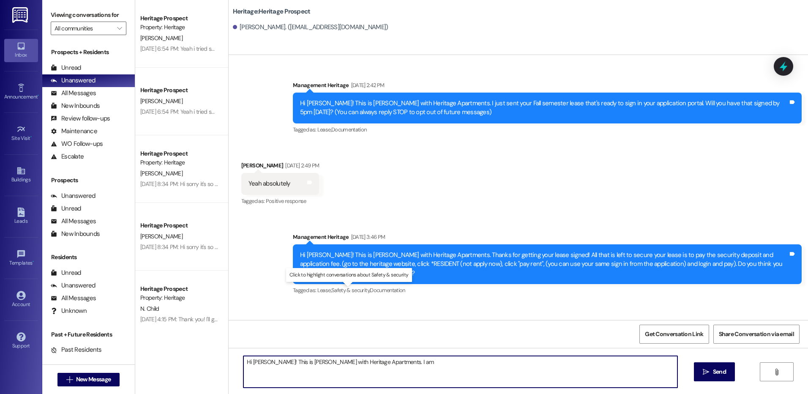
scroll to position [587, 0]
drag, startPoint x: 317, startPoint y: 221, endPoint x: 659, endPoint y: 229, distance: 341.4
click div "Hey Eve! I am just following up to see if you are still interested in staying w…"
drag, startPoint x: 527, startPoint y: 289, endPoint x: 786, endPoint y: 280, distance: 259.5
click div "Or I can go ahead and remove Joshua, with your permission, and get your Winter …"
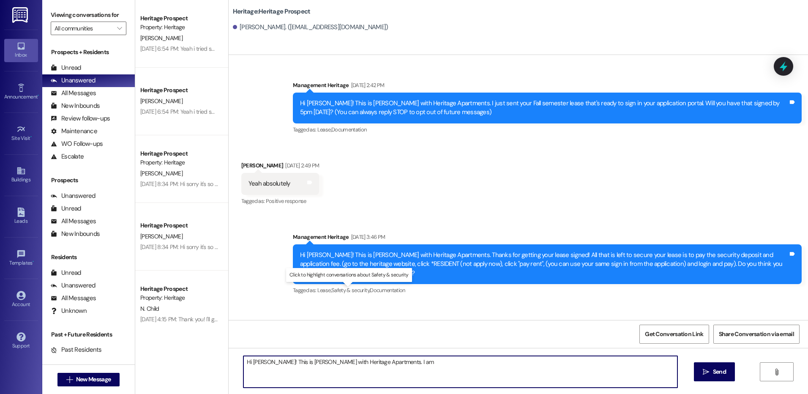
click at [84, 63] on div "Unread (0)" at bounding box center [88, 68] width 93 height 13
click at [79, 384] on button " New Message" at bounding box center [88, 380] width 63 height 14
type input "fluc"
click div "Prospect: Tanner Fluckiger Property: Heritage"
click span "Create Message"
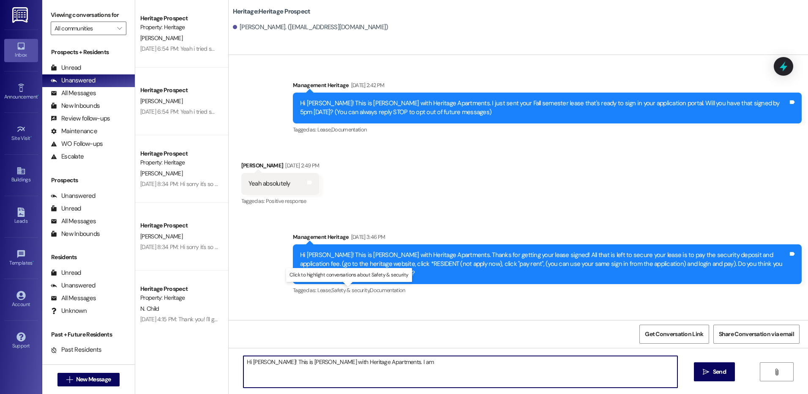
scroll to position [0, 0]
click textarea
